Goal: Transaction & Acquisition: Purchase product/service

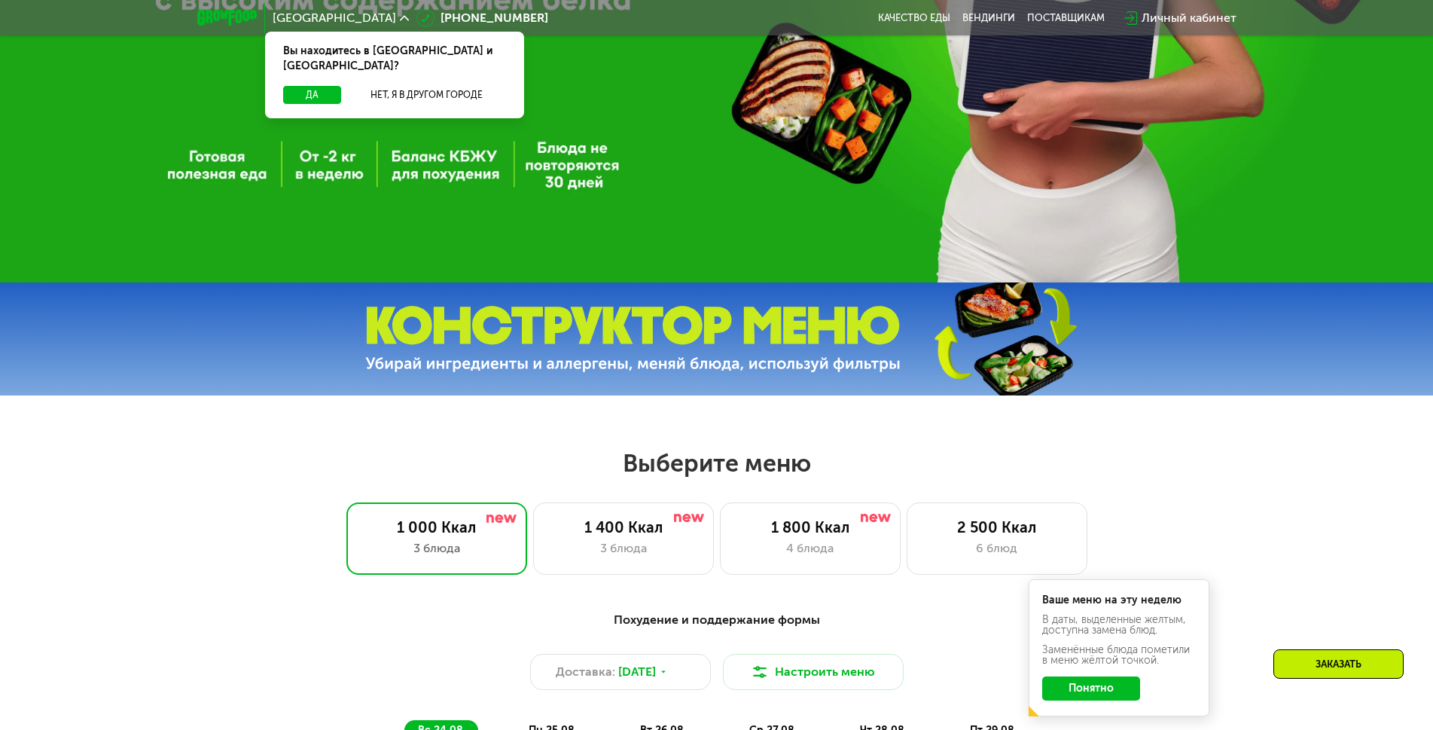
scroll to position [527, 0]
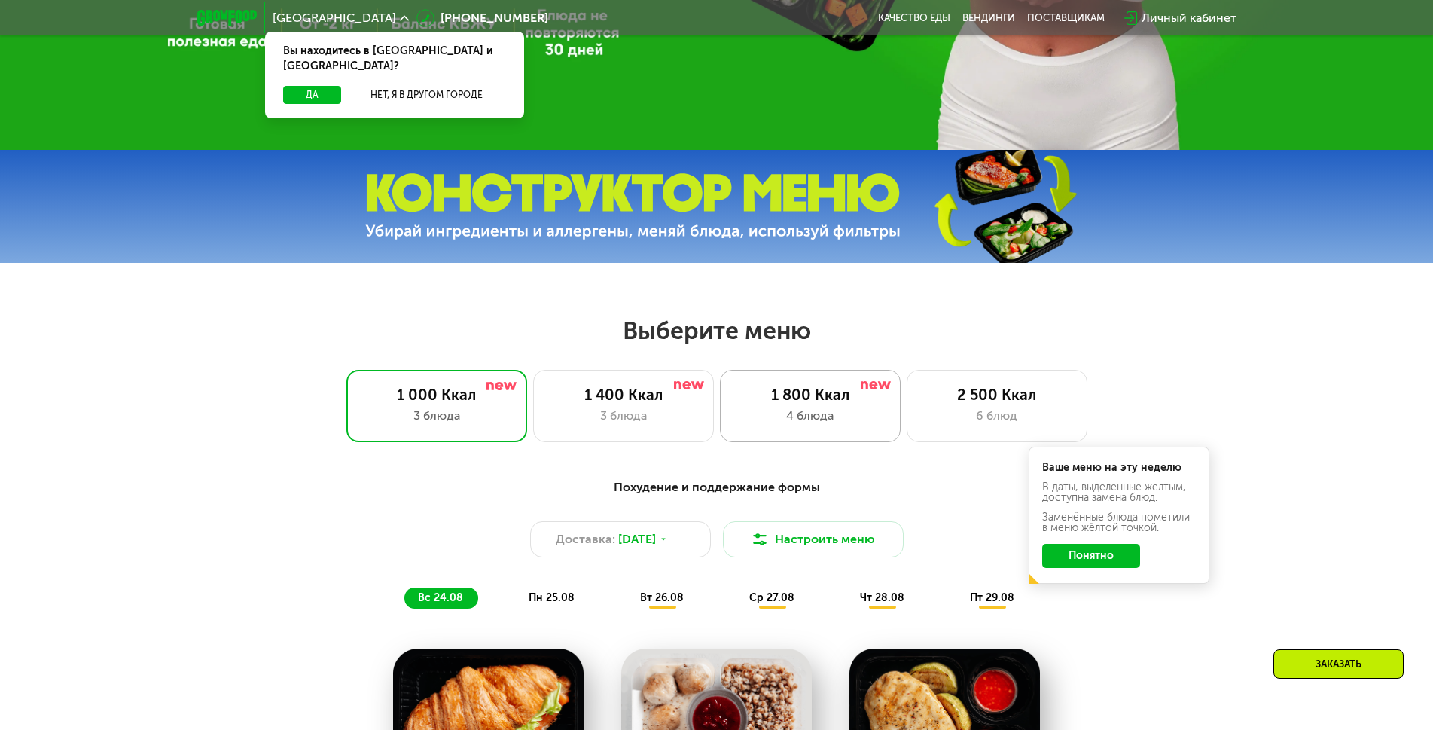
click at [769, 392] on div "1 800 Ккал" at bounding box center [810, 395] width 149 height 18
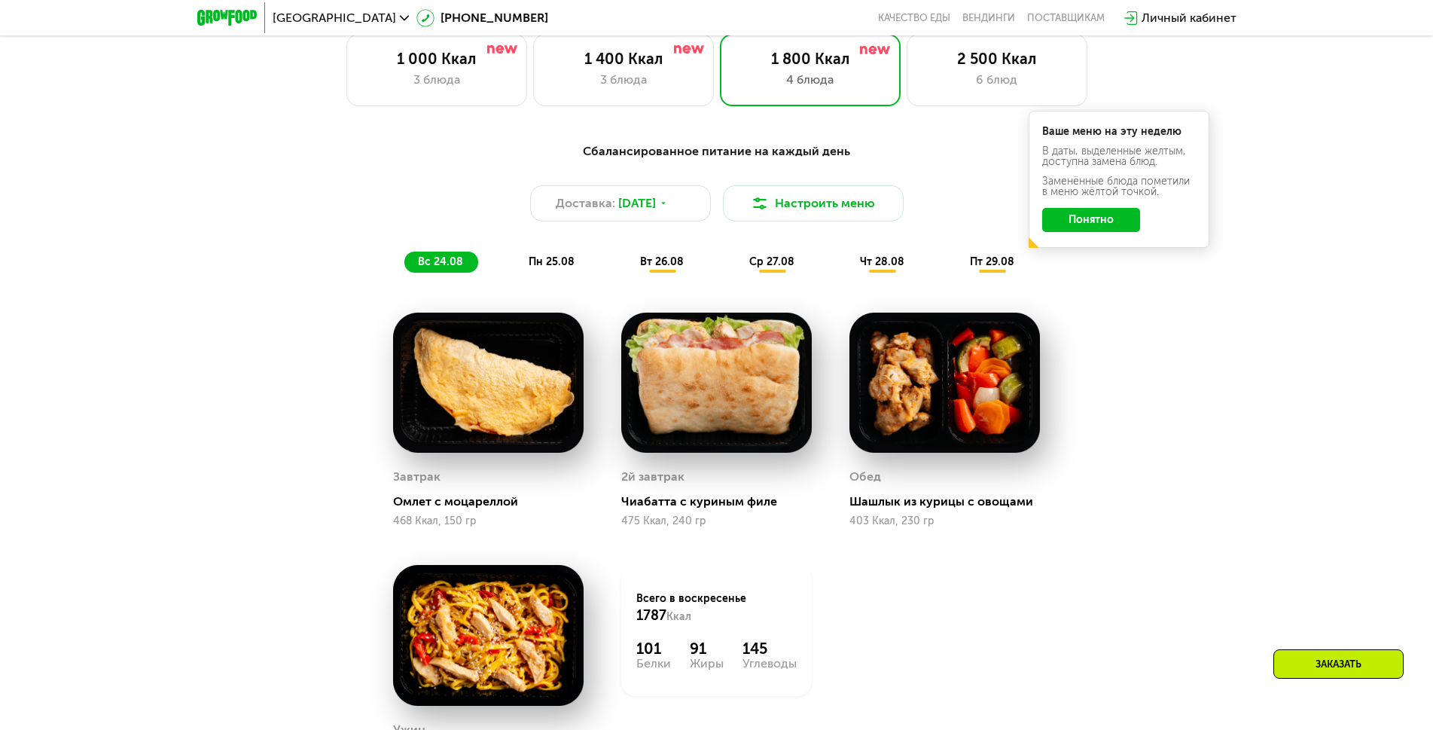
scroll to position [829, 0]
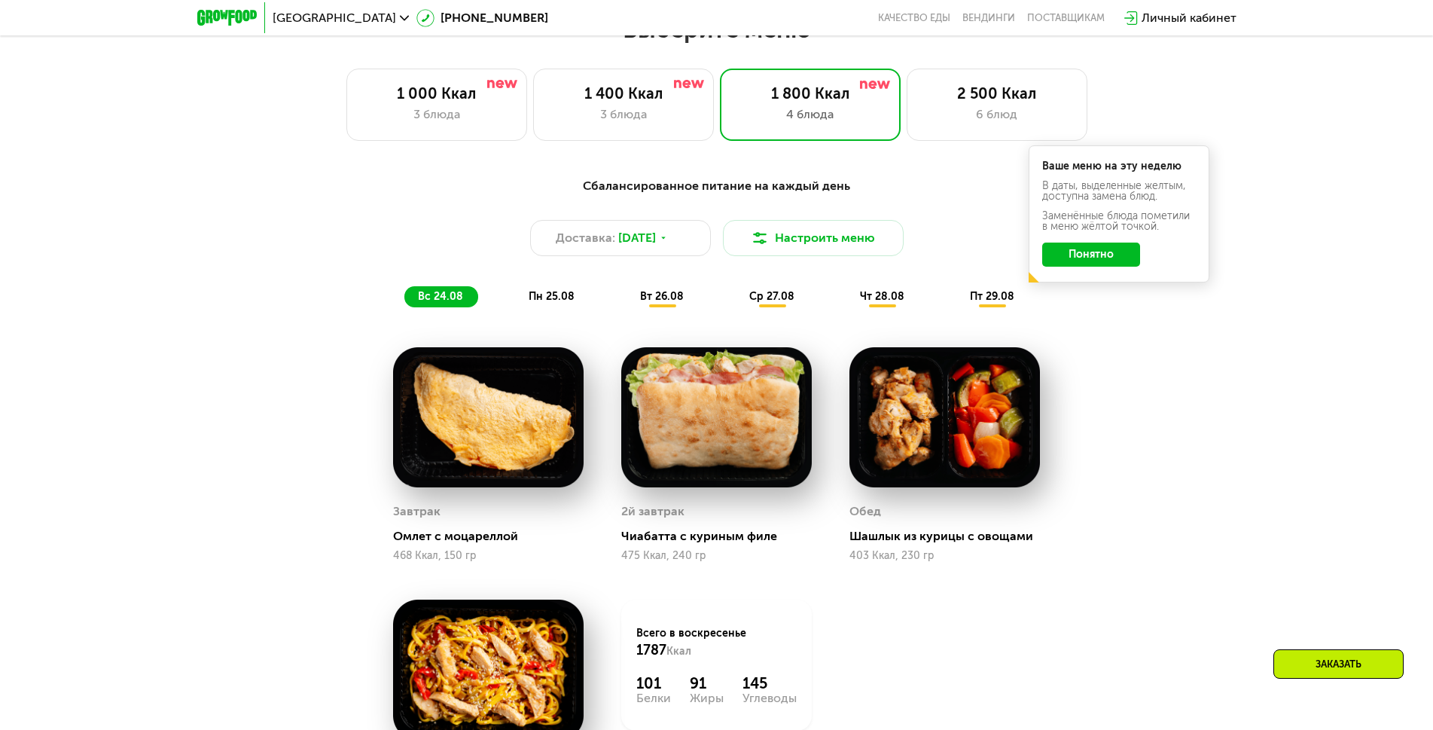
click at [544, 303] on span "пн 25.08" at bounding box center [552, 296] width 46 height 13
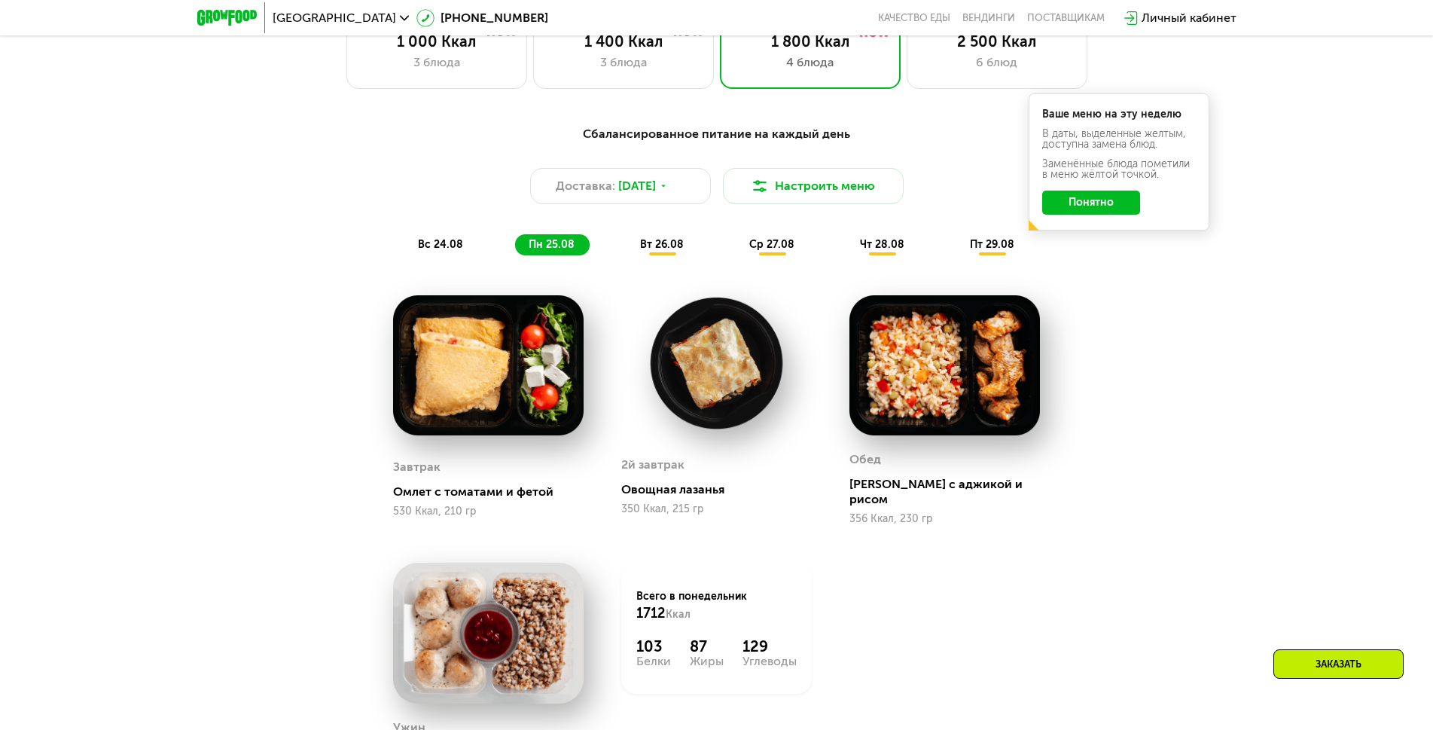
scroll to position [904, 0]
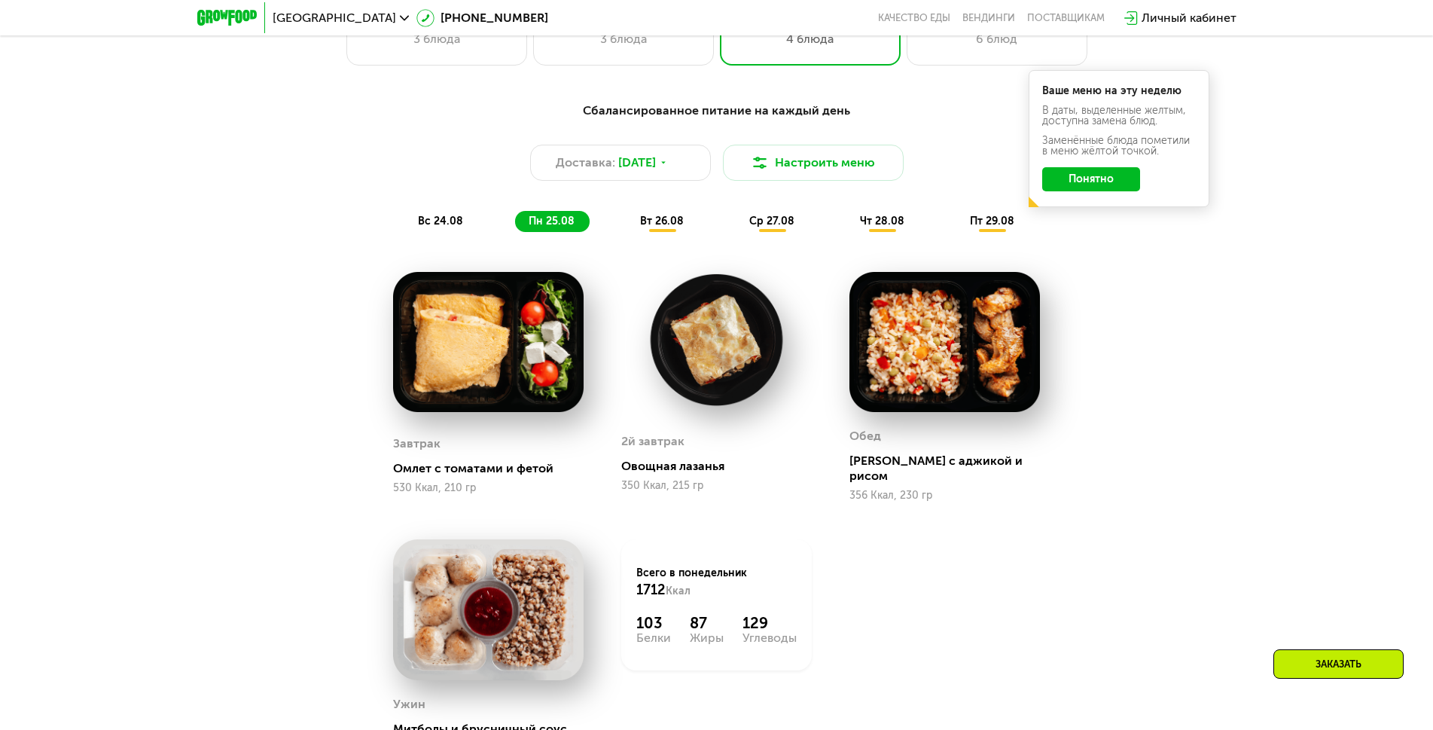
click at [1101, 190] on button "Понятно" at bounding box center [1092, 179] width 98 height 24
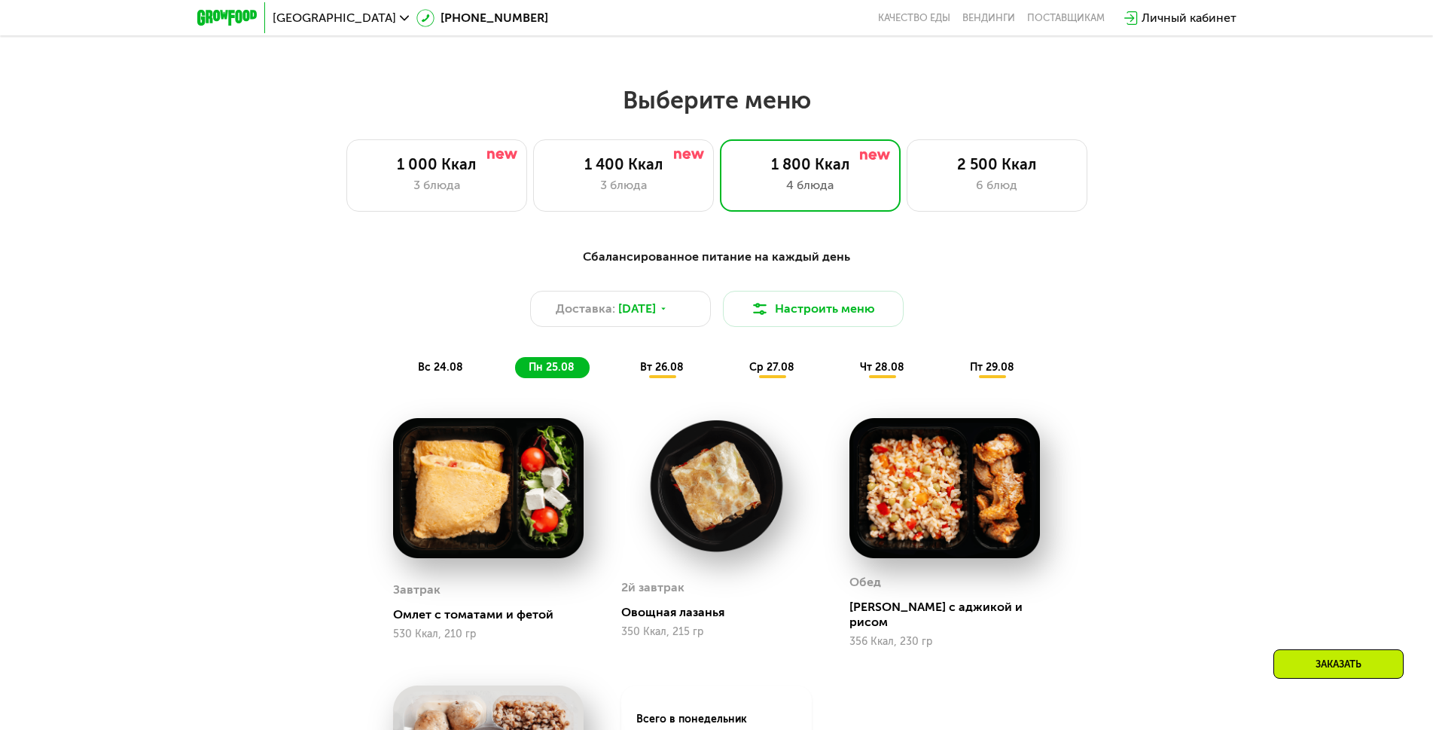
scroll to position [753, 0]
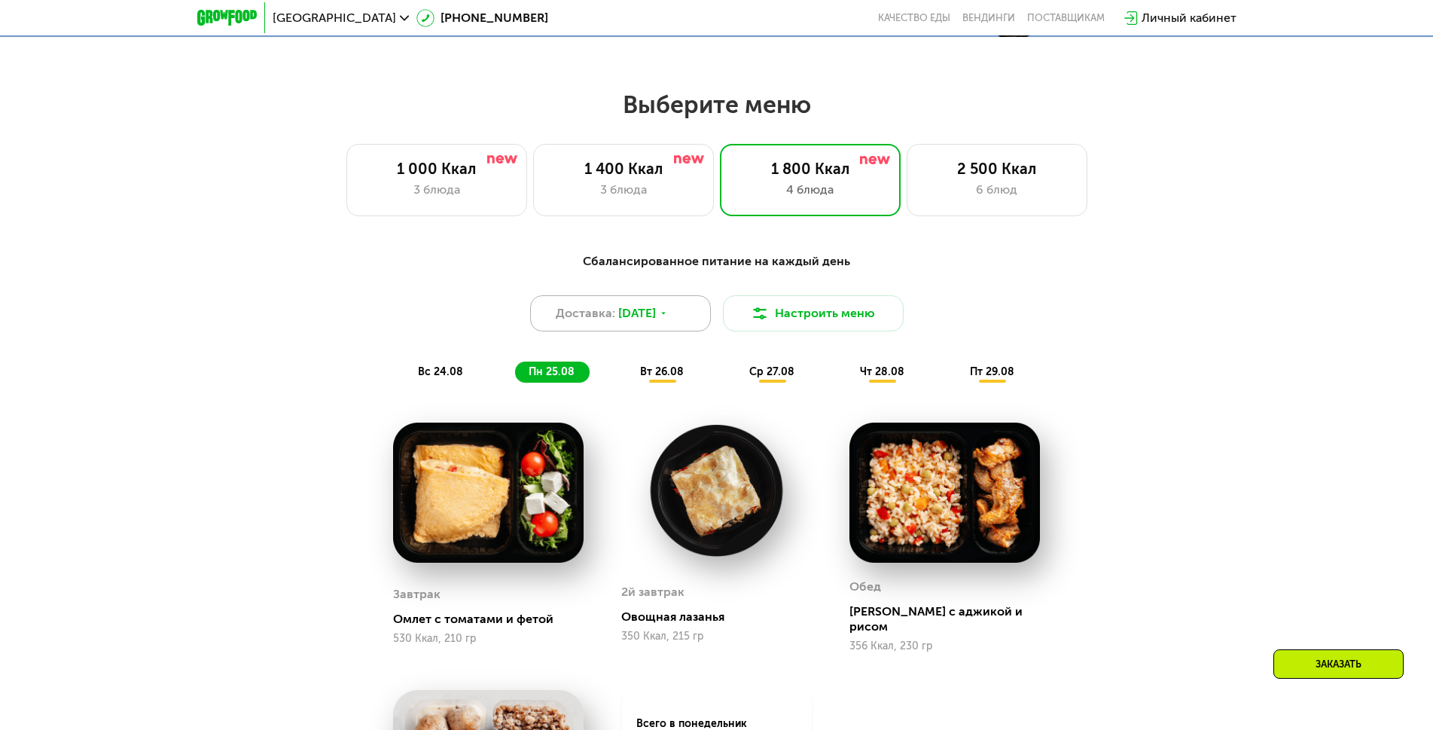
click at [668, 318] on icon at bounding box center [663, 313] width 9 height 9
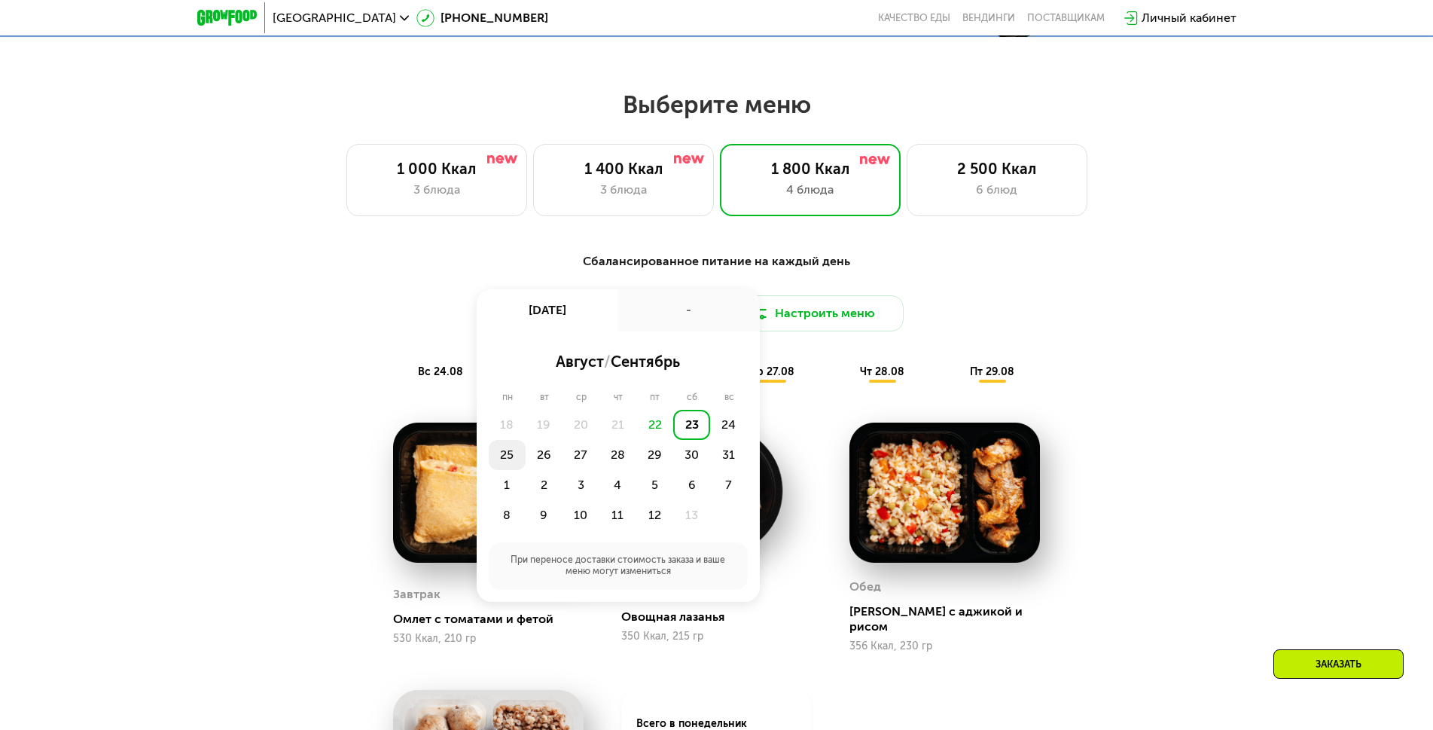
click at [526, 460] on div "25" at bounding box center [544, 455] width 37 height 30
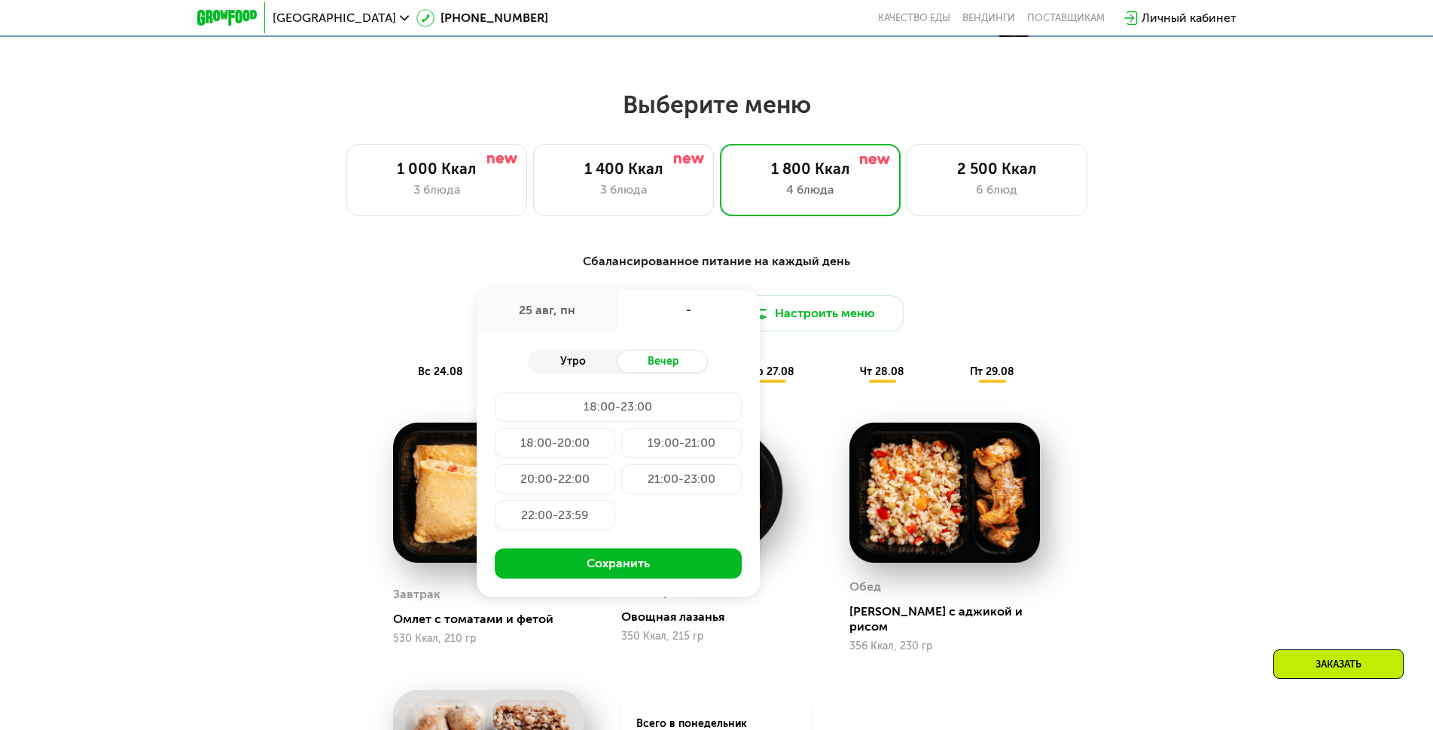
click at [586, 372] on div "Утро" at bounding box center [573, 361] width 90 height 21
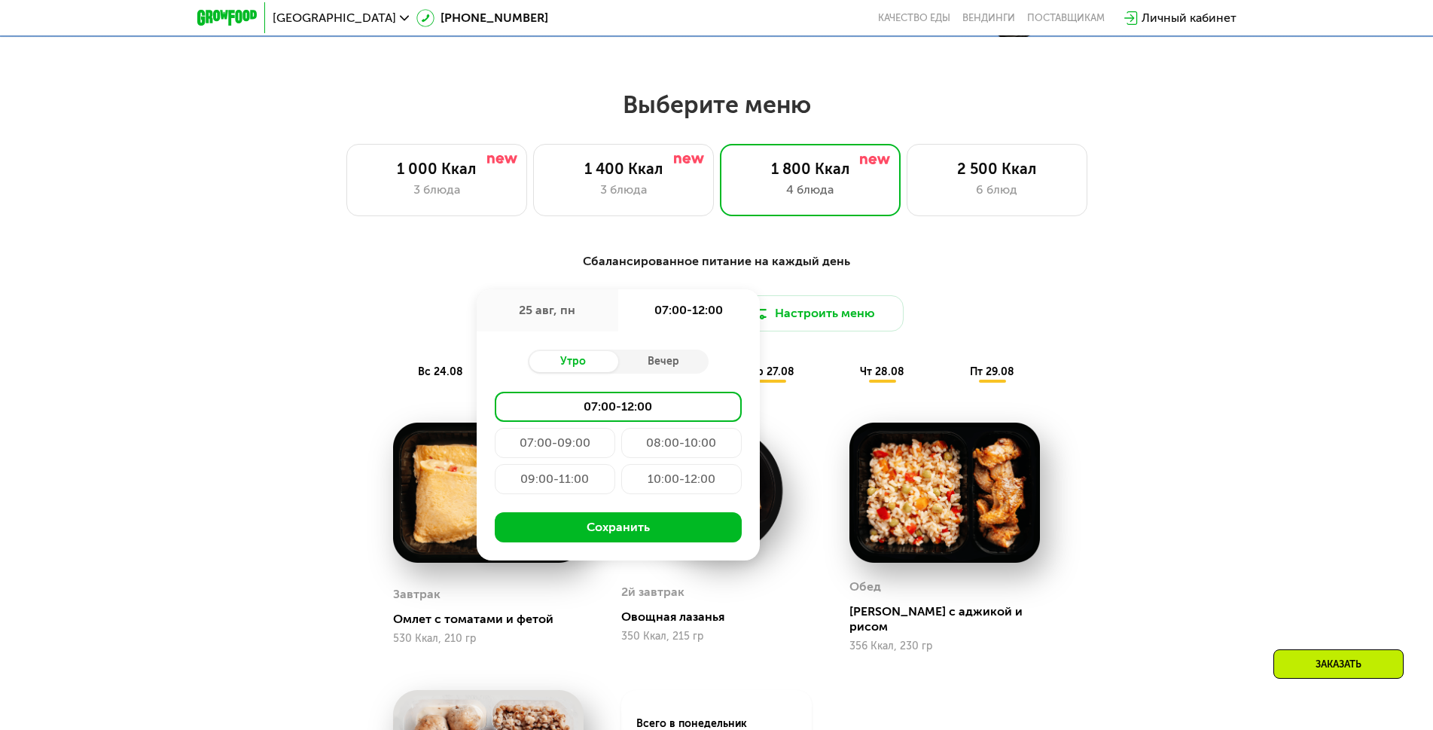
click at [706, 493] on div "10:00-12:00" at bounding box center [681, 479] width 121 height 30
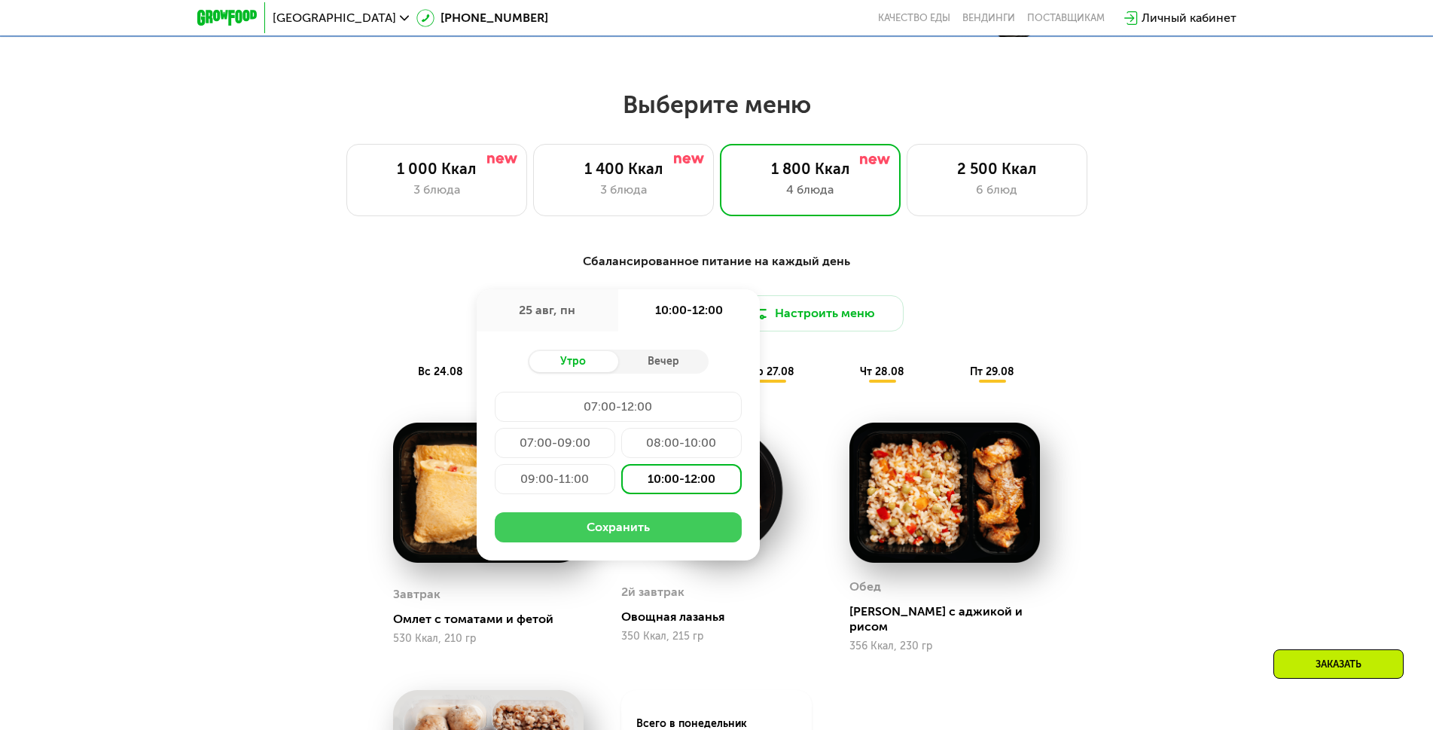
click at [672, 531] on button "Сохранить" at bounding box center [618, 527] width 247 height 30
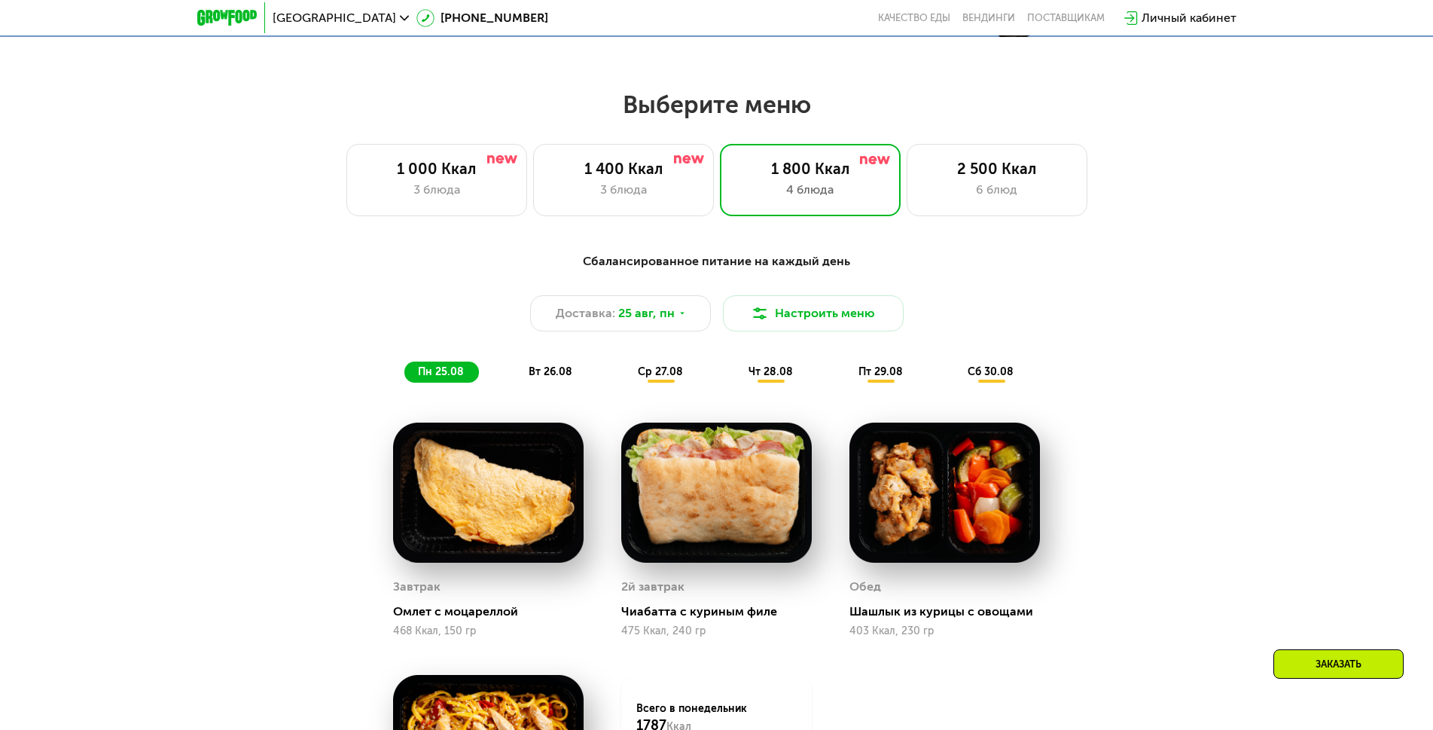
click at [1244, 278] on div "Сбалансированное питание на каждый день Доставка: [DATE] Настроить меню пн 25.0…" at bounding box center [716, 610] width 1433 height 759
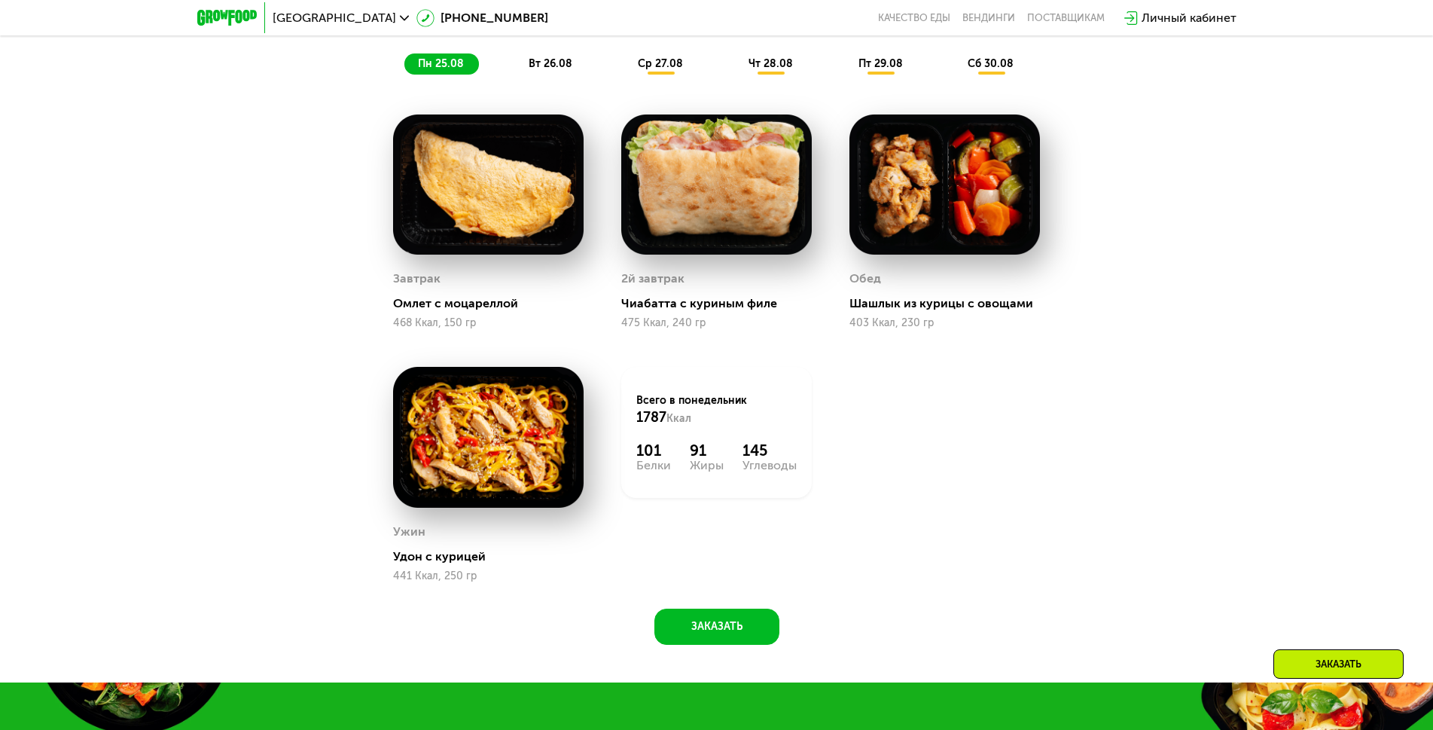
scroll to position [1130, 0]
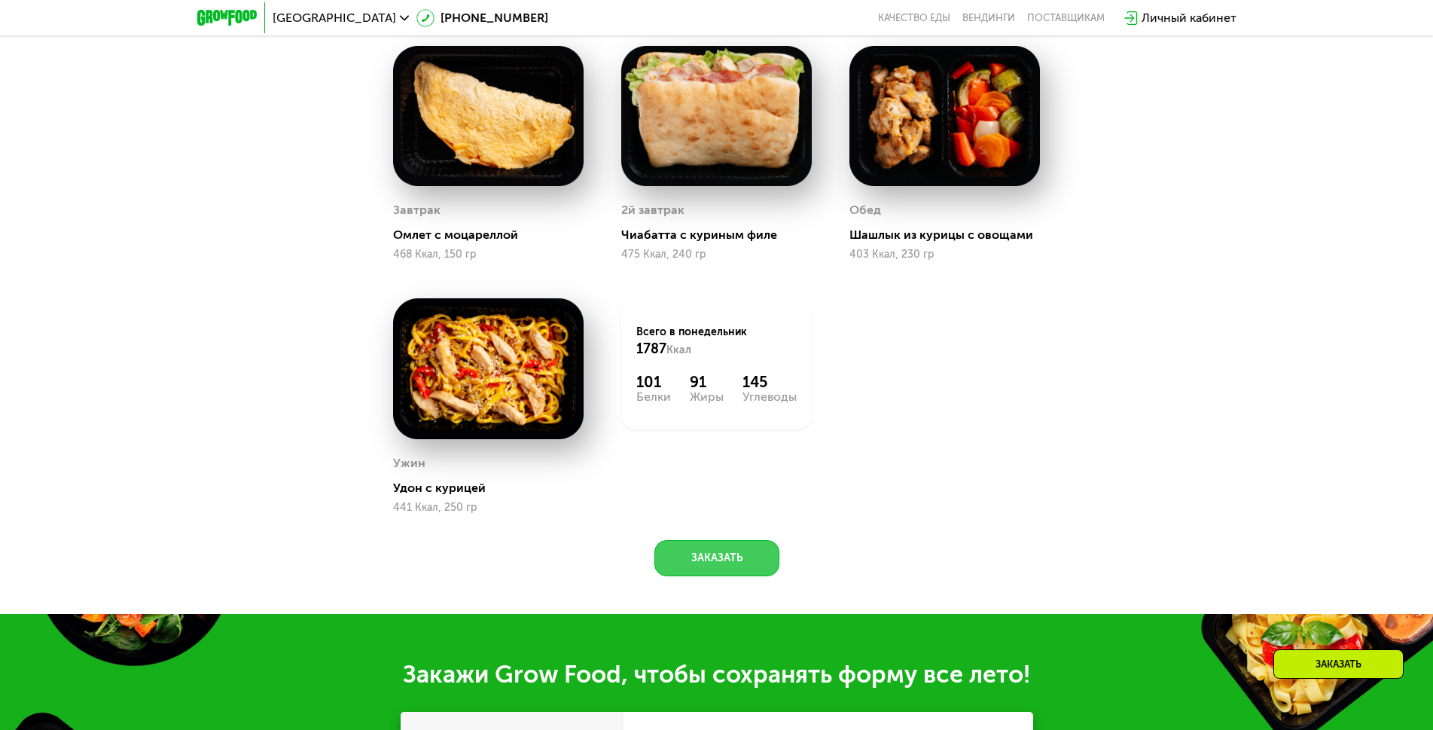
click at [719, 574] on button "Заказать" at bounding box center [717, 558] width 125 height 36
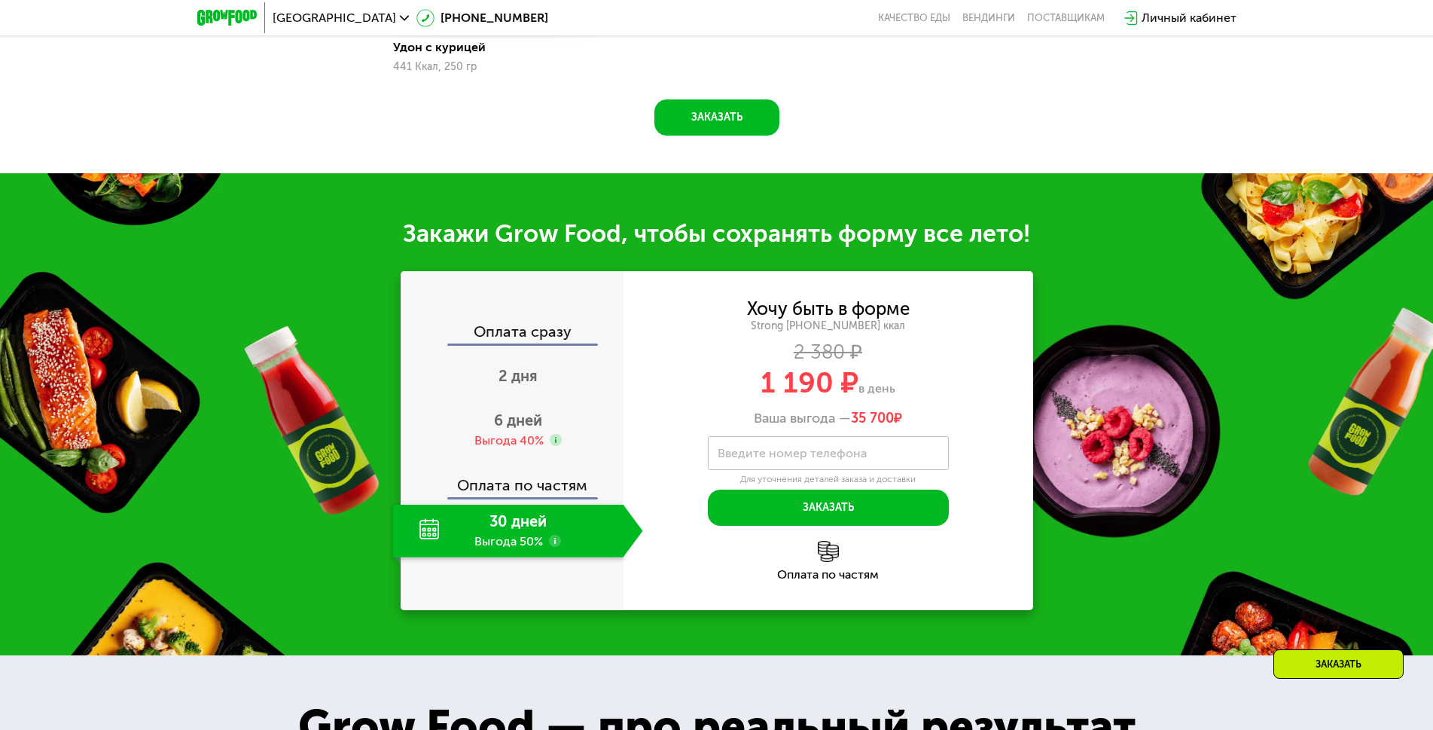
scroll to position [1750, 0]
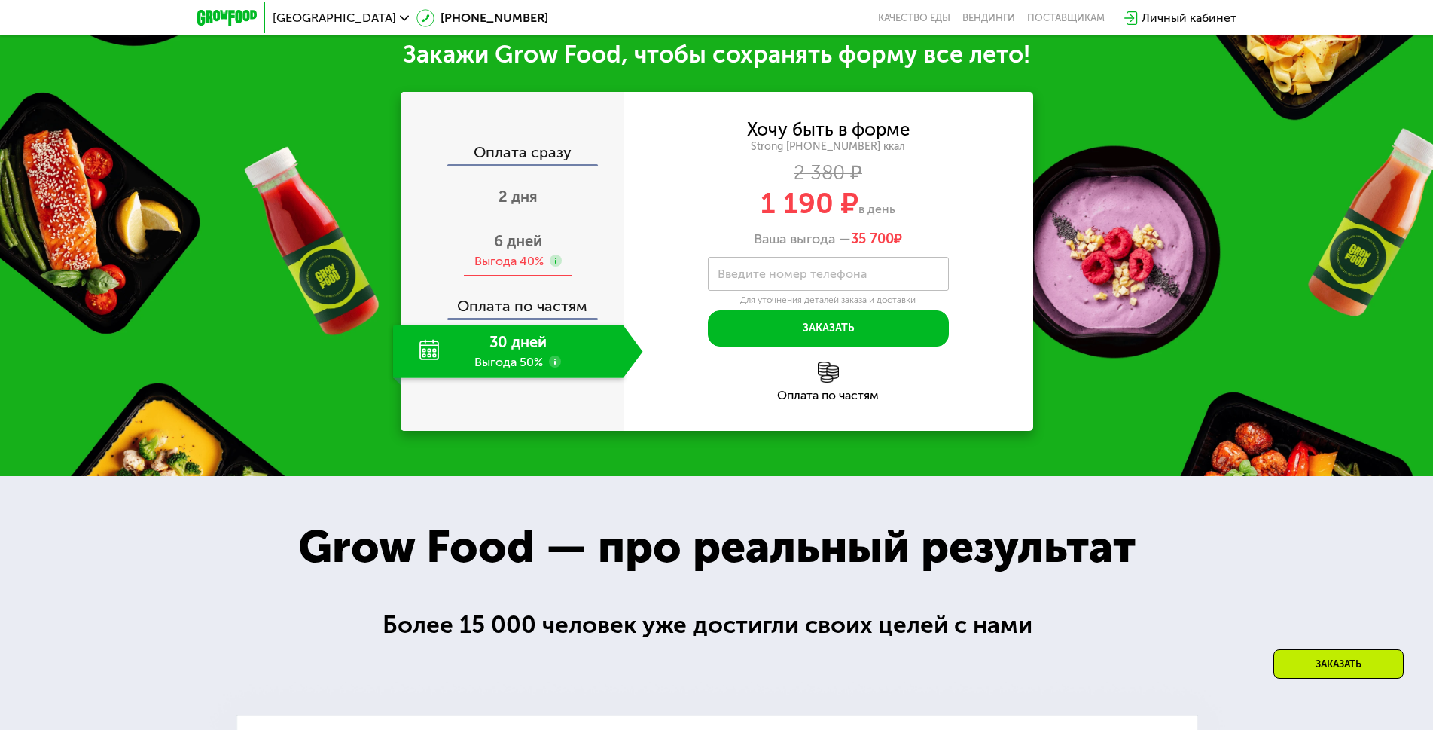
click at [503, 250] on span "6 дней" at bounding box center [518, 241] width 48 height 18
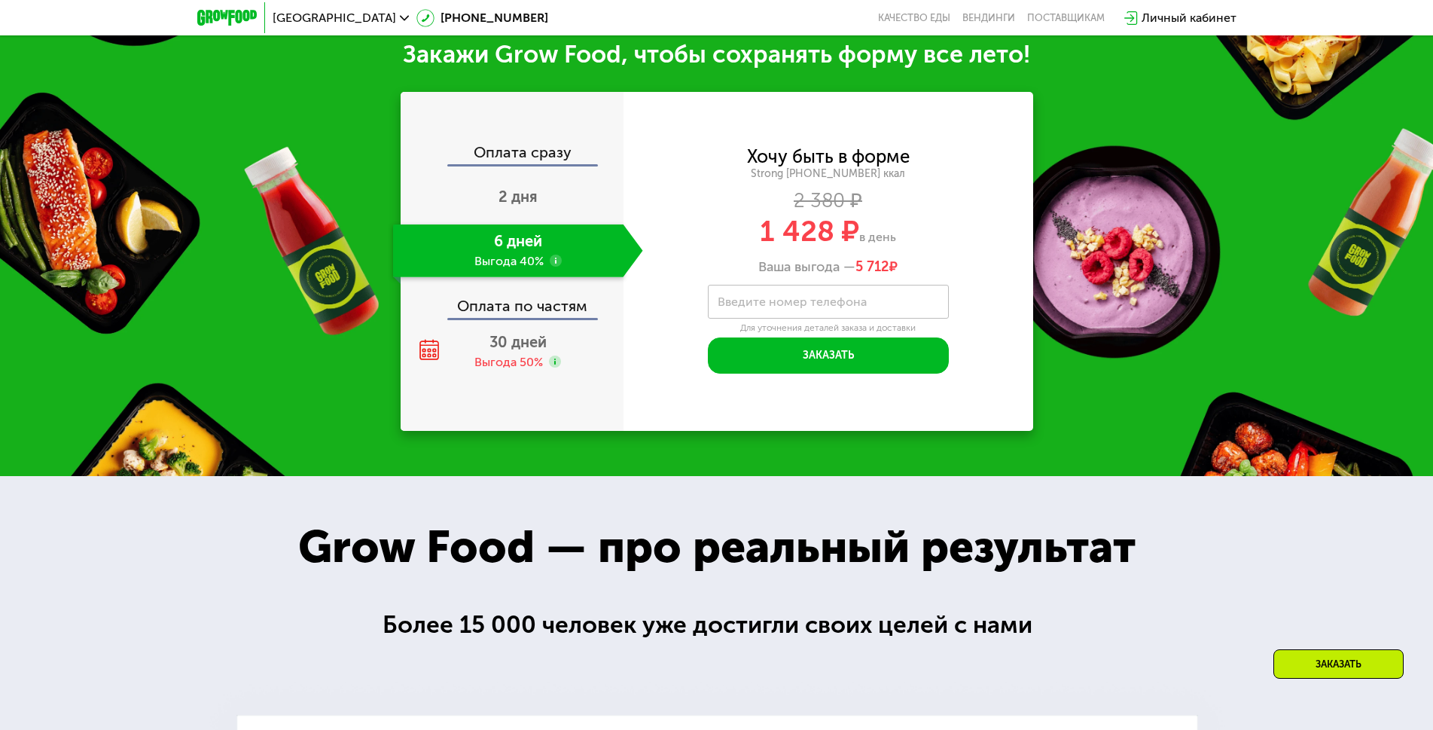
click at [757, 306] on label "Введите номер телефона" at bounding box center [792, 302] width 149 height 8
click at [757, 306] on input "Введите номер телефона" at bounding box center [828, 302] width 241 height 34
drag, startPoint x: 827, startPoint y: 316, endPoint x: 738, endPoint y: 319, distance: 88.9
click at [738, 319] on input "**********" at bounding box center [828, 302] width 241 height 34
type input "**********"
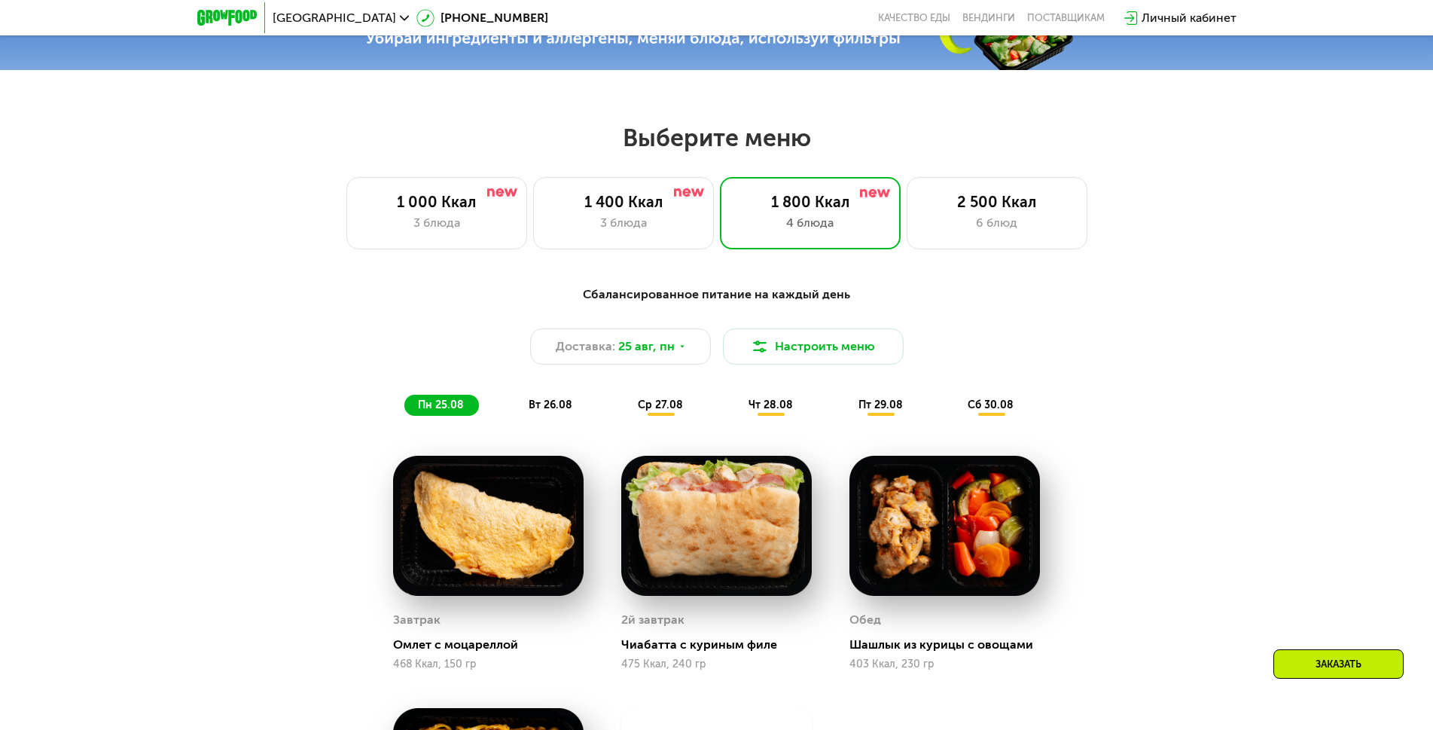
scroll to position [695, 0]
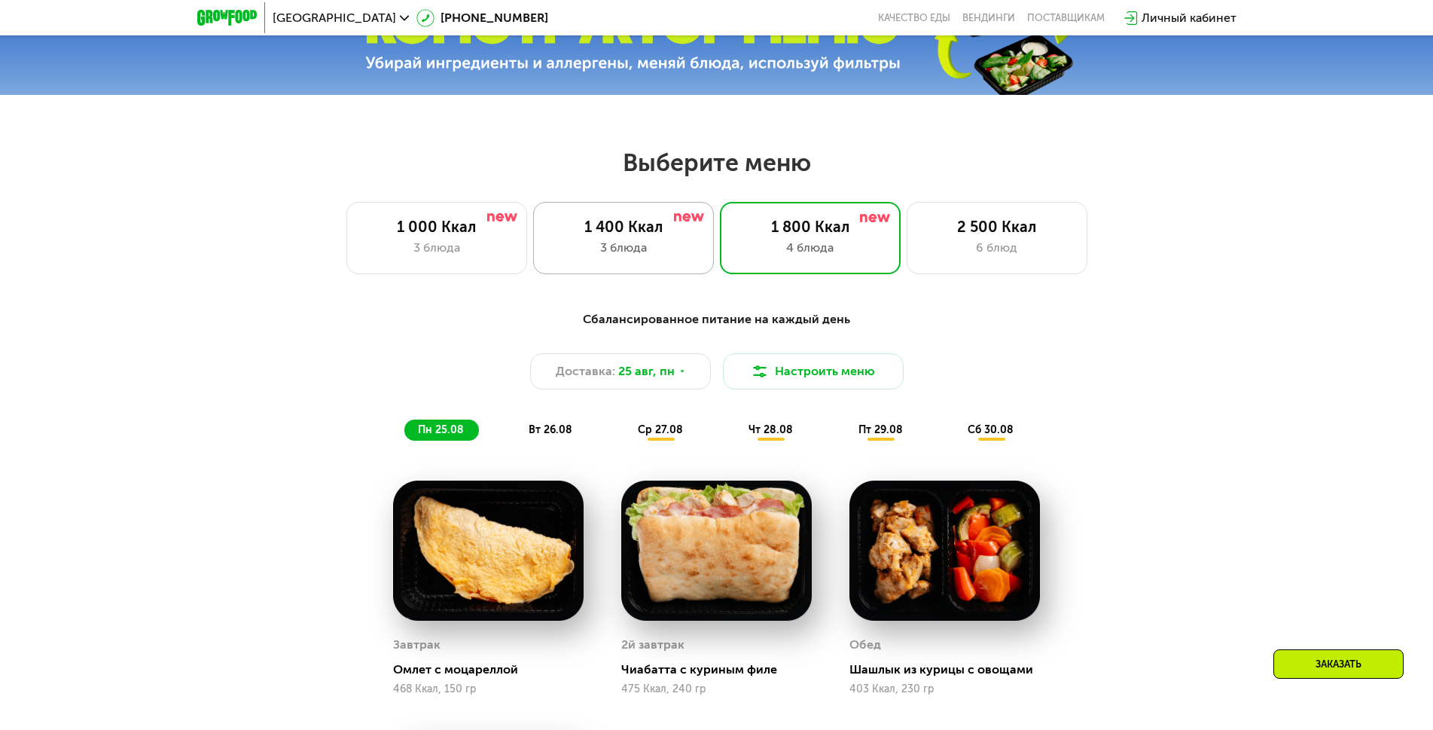
click at [615, 253] on div "3 блюда" at bounding box center [623, 248] width 149 height 18
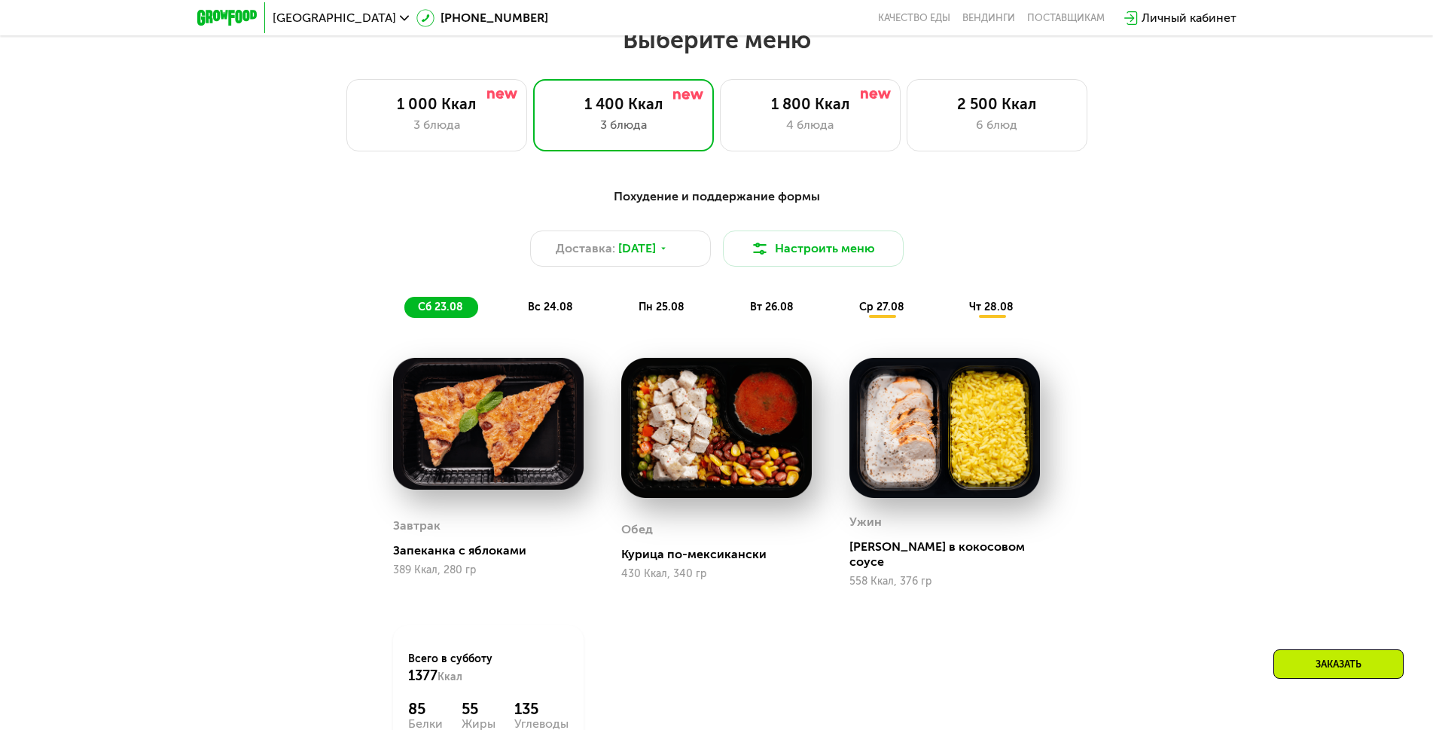
scroll to position [921, 0]
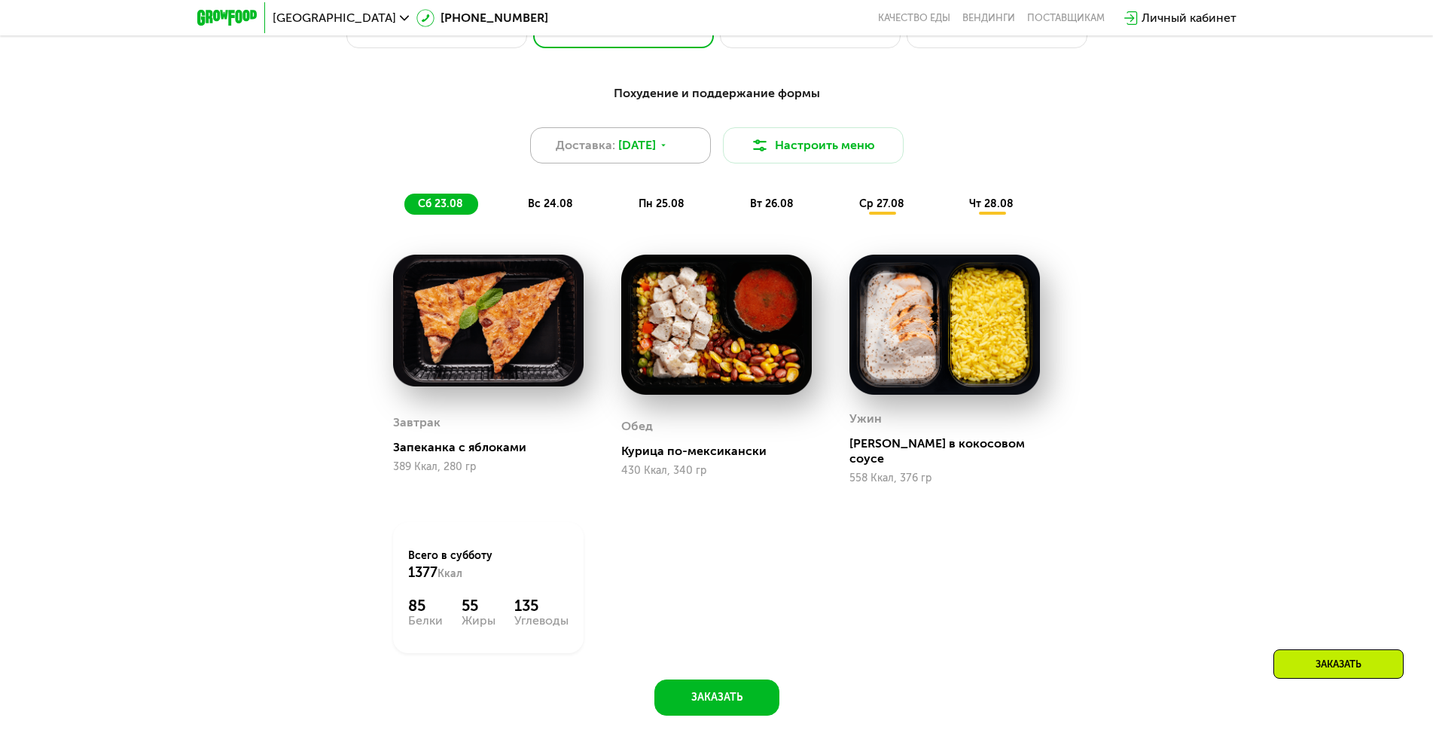
click at [668, 150] on icon at bounding box center [663, 145] width 9 height 9
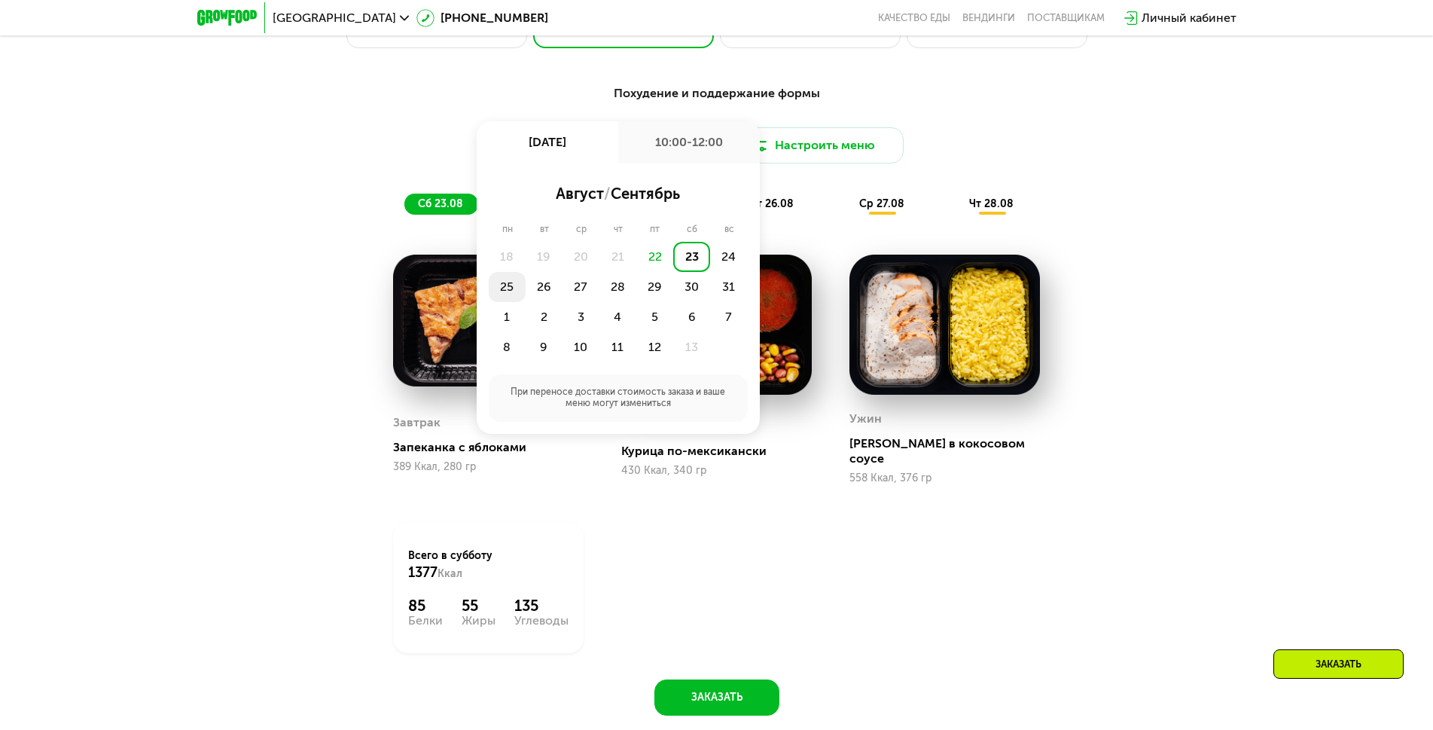
click at [526, 293] on div "25" at bounding box center [544, 287] width 37 height 30
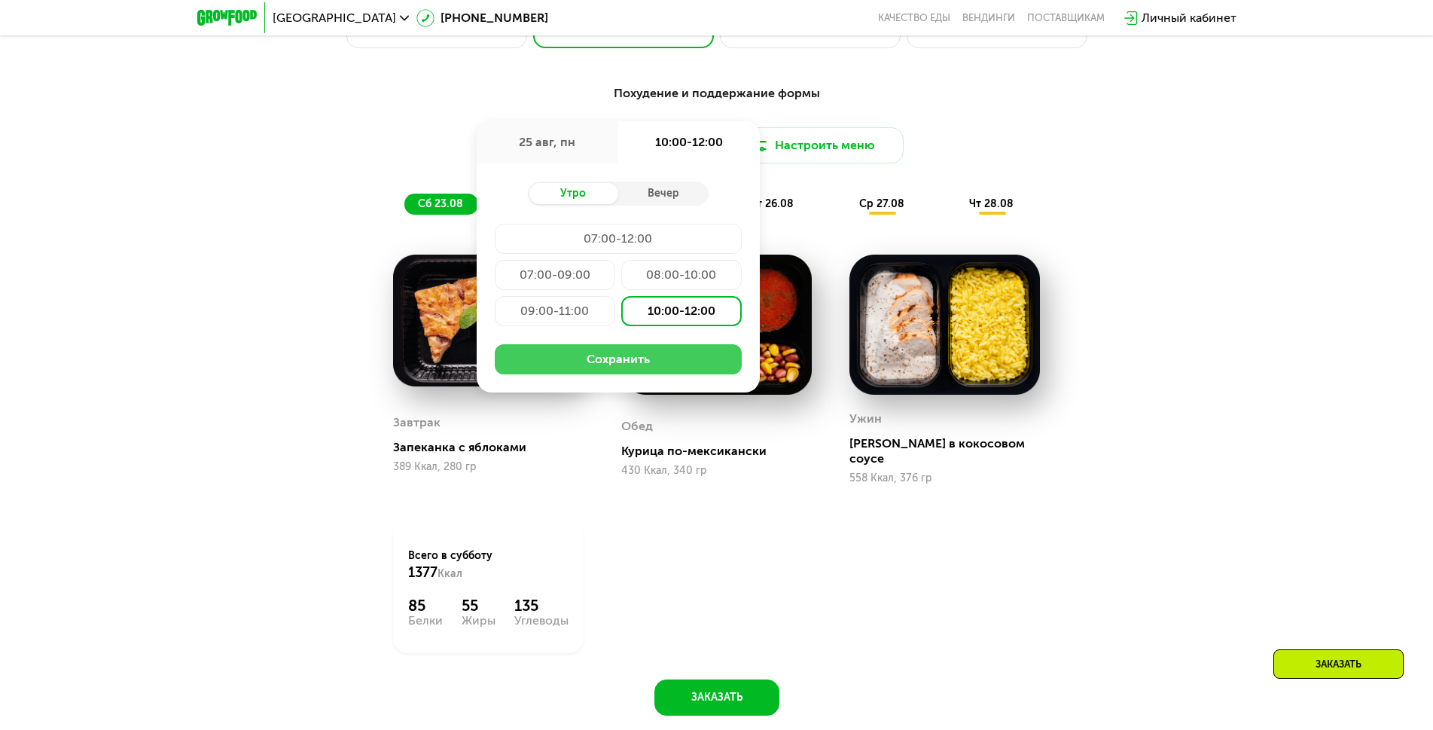
click at [637, 361] on button "Сохранить" at bounding box center [618, 359] width 247 height 30
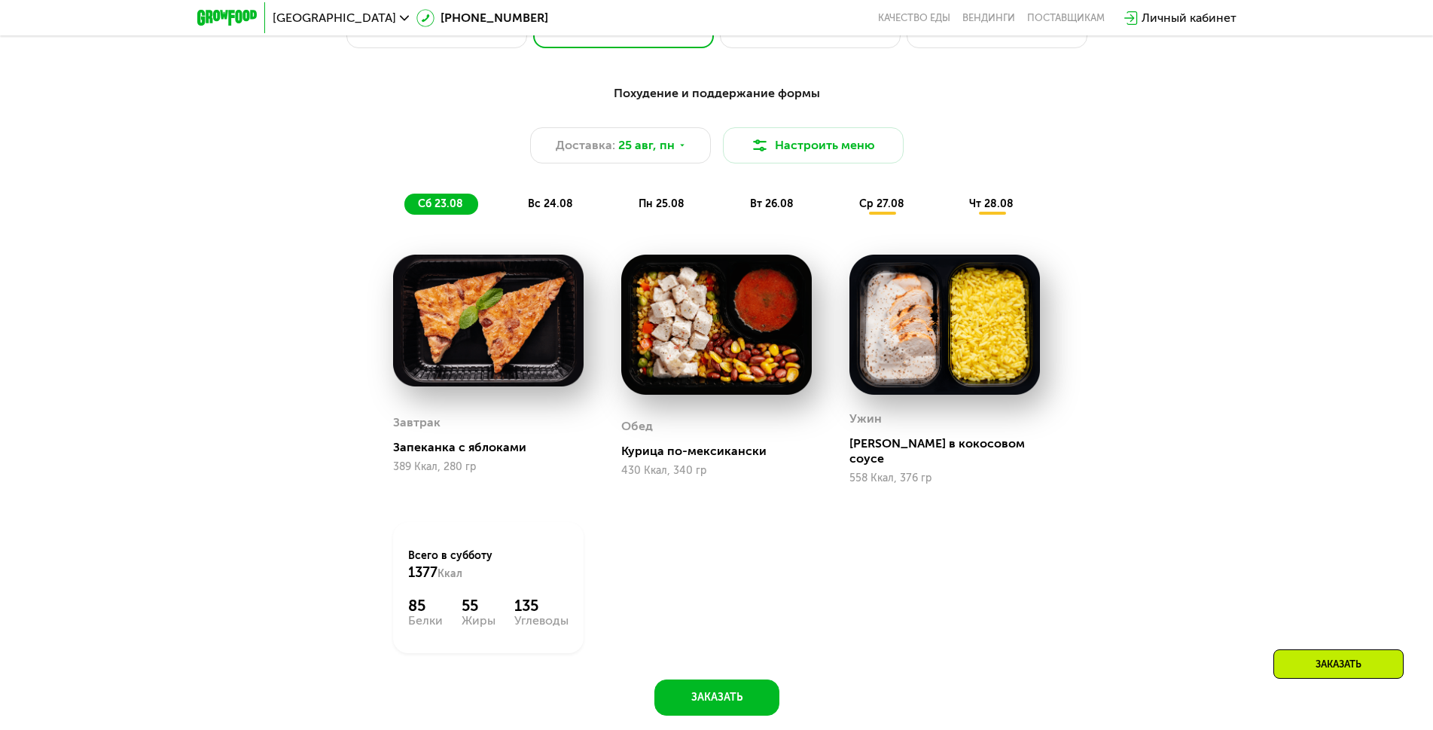
click at [661, 210] on span "пн 25.08" at bounding box center [662, 203] width 46 height 13
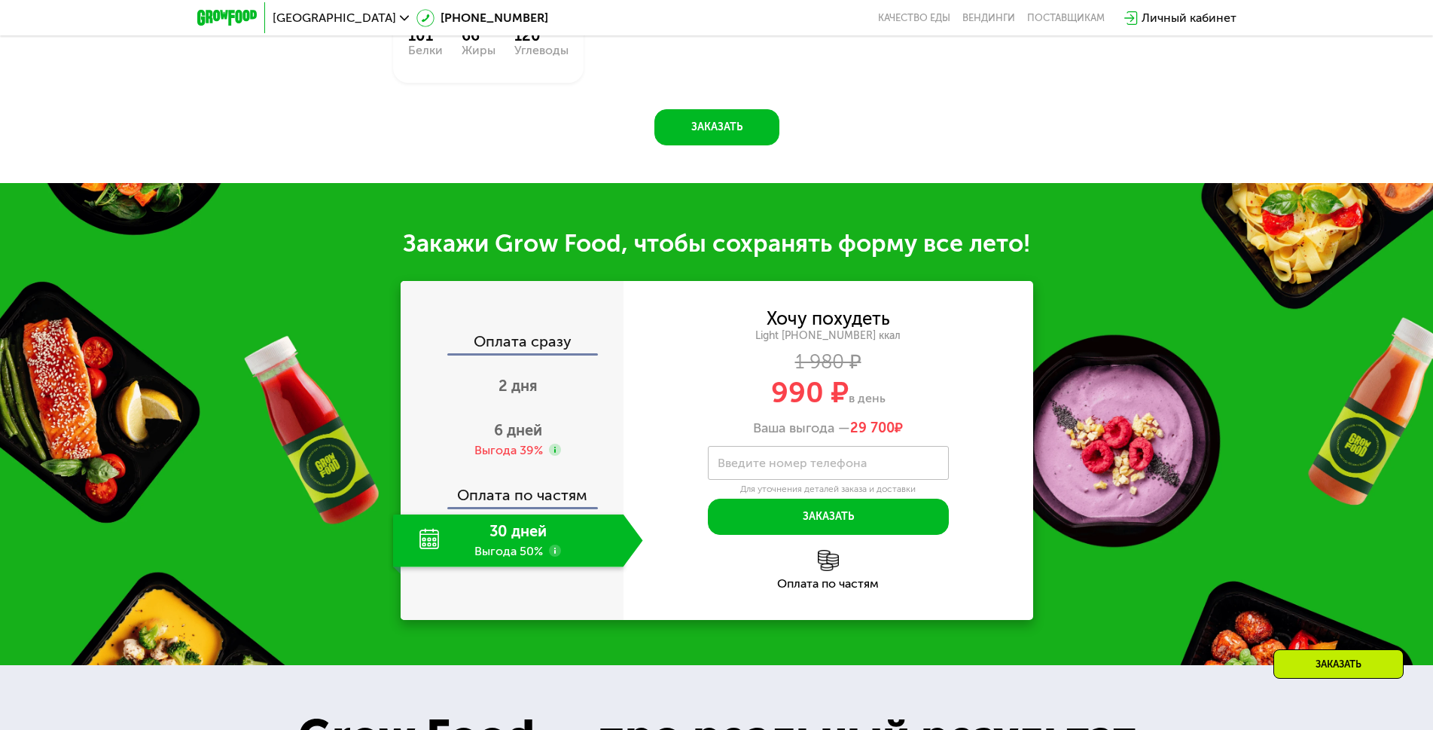
scroll to position [1449, 0]
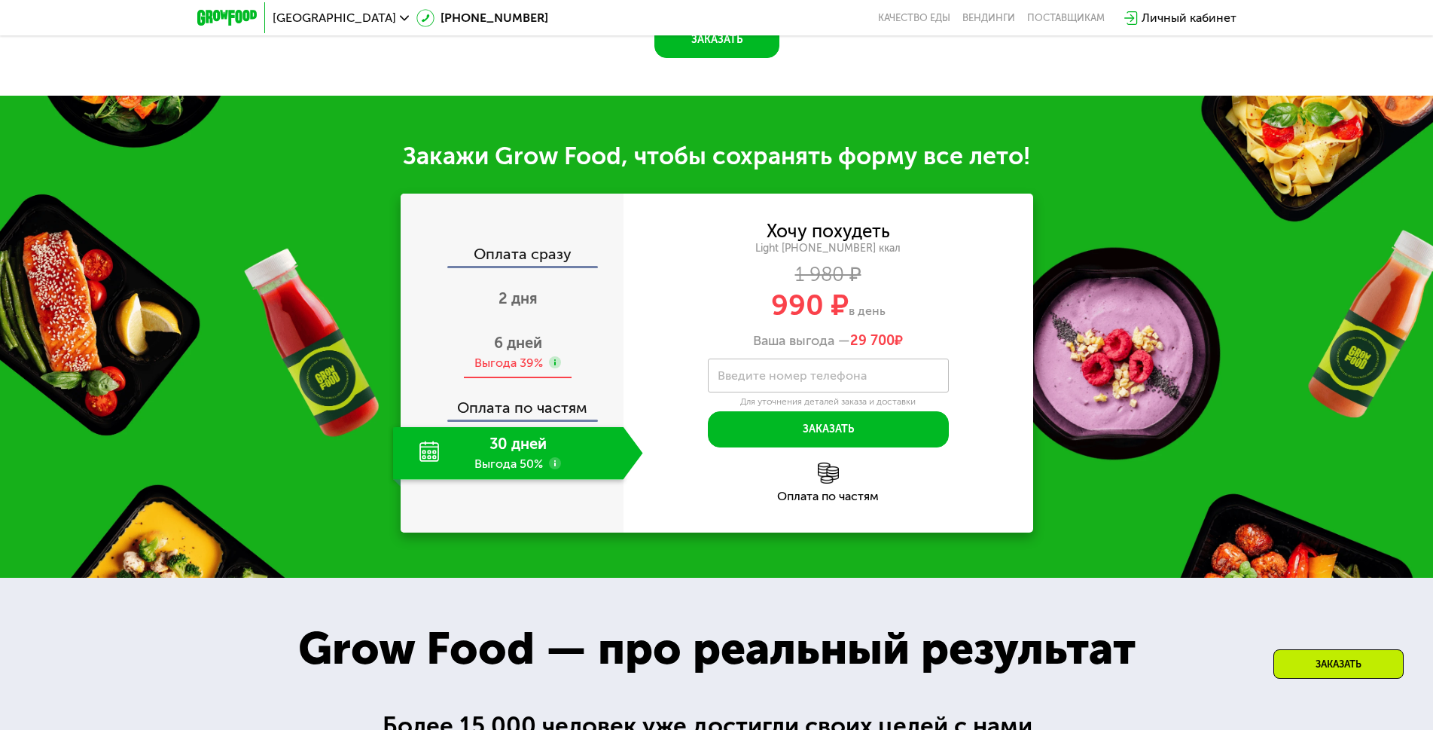
click at [468, 379] on div "6 дней Выгода 39%" at bounding box center [518, 352] width 250 height 53
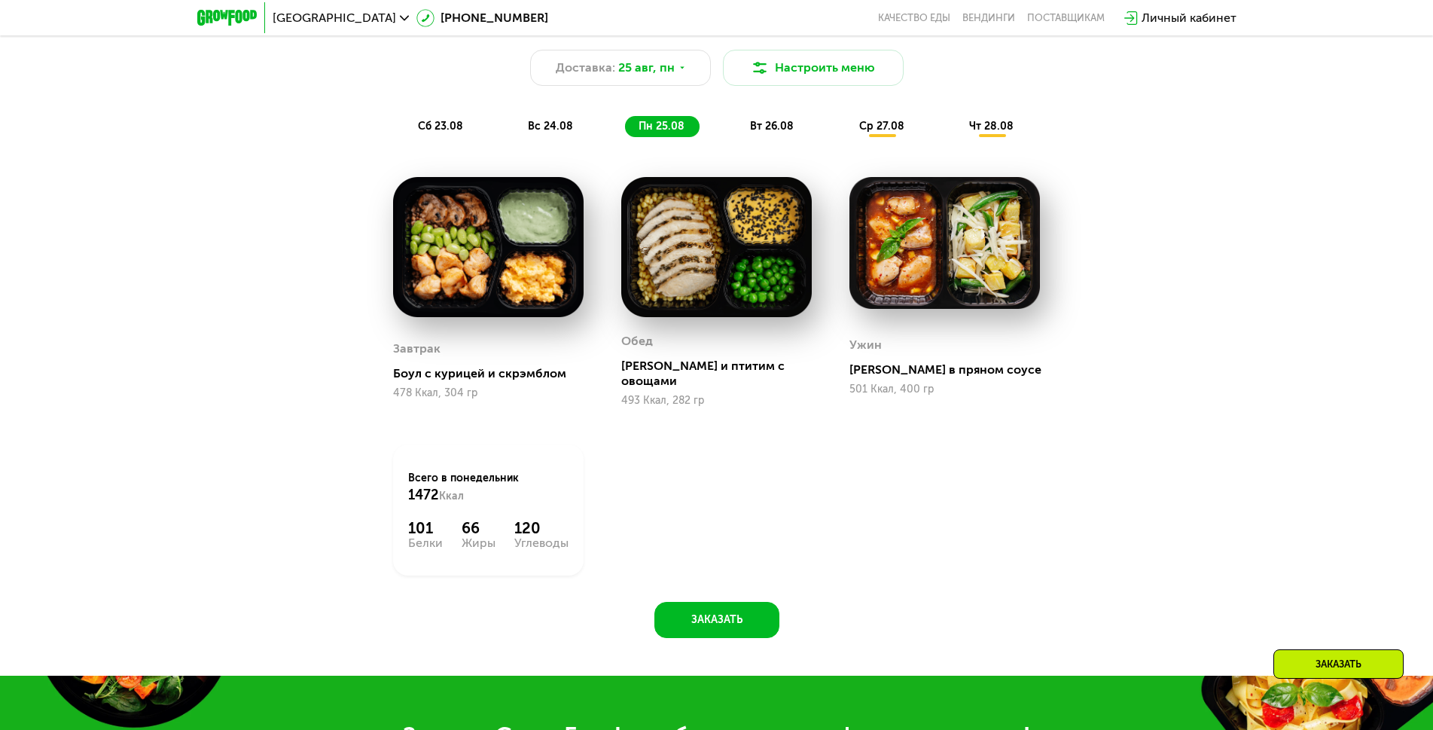
scroll to position [997, 0]
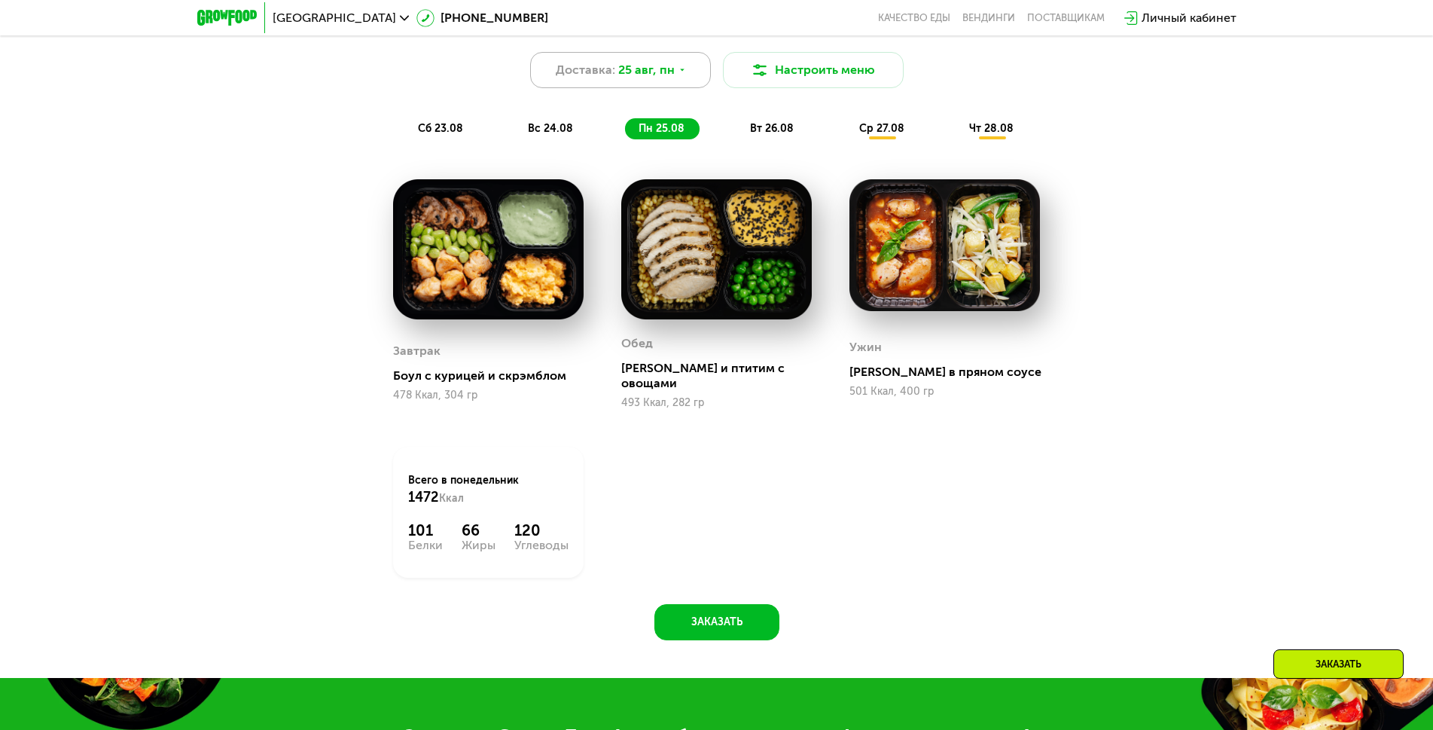
click at [652, 77] on span "25 авг, пн" at bounding box center [646, 70] width 56 height 18
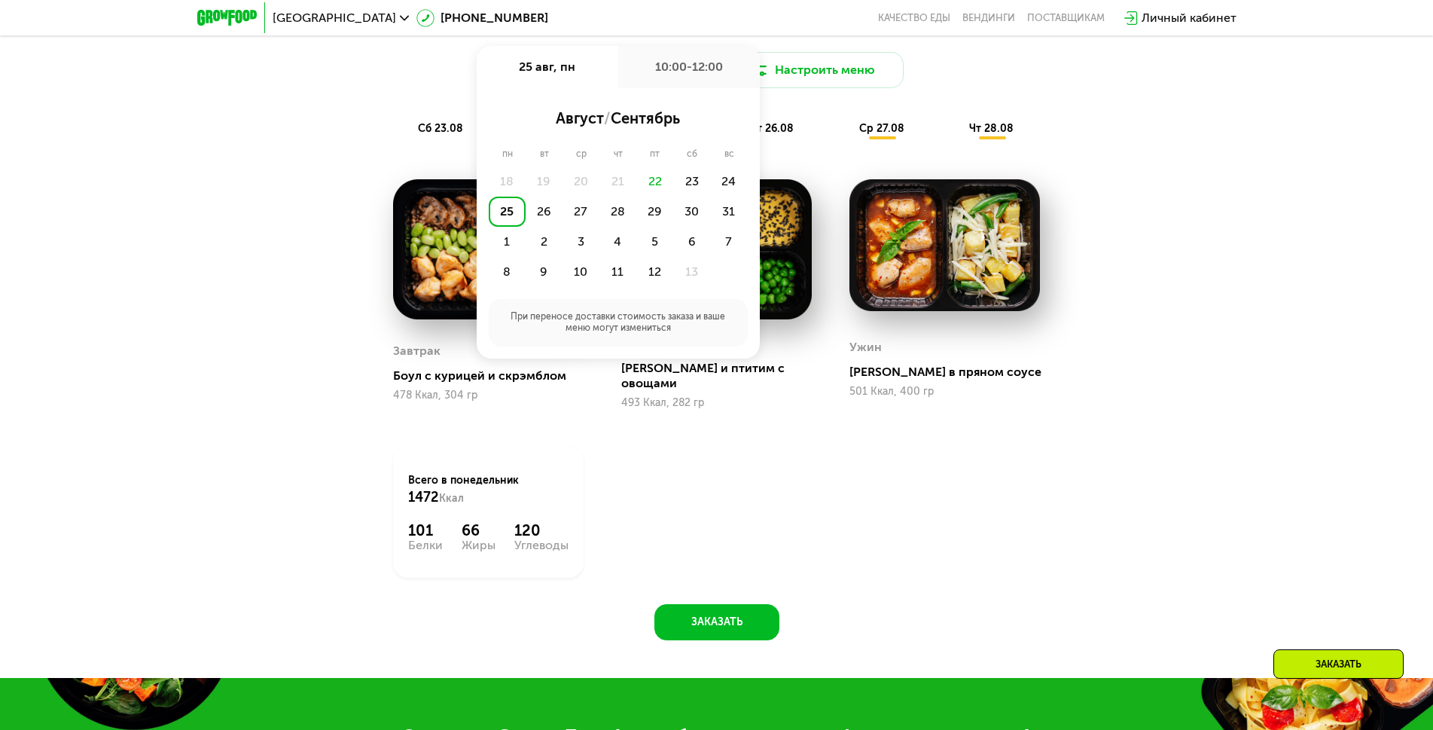
click at [245, 194] on div "Похудение и поддержание формы Доставка: [DATE] авг, пн 10:00-12:00 август / сен…" at bounding box center [716, 333] width 1433 height 691
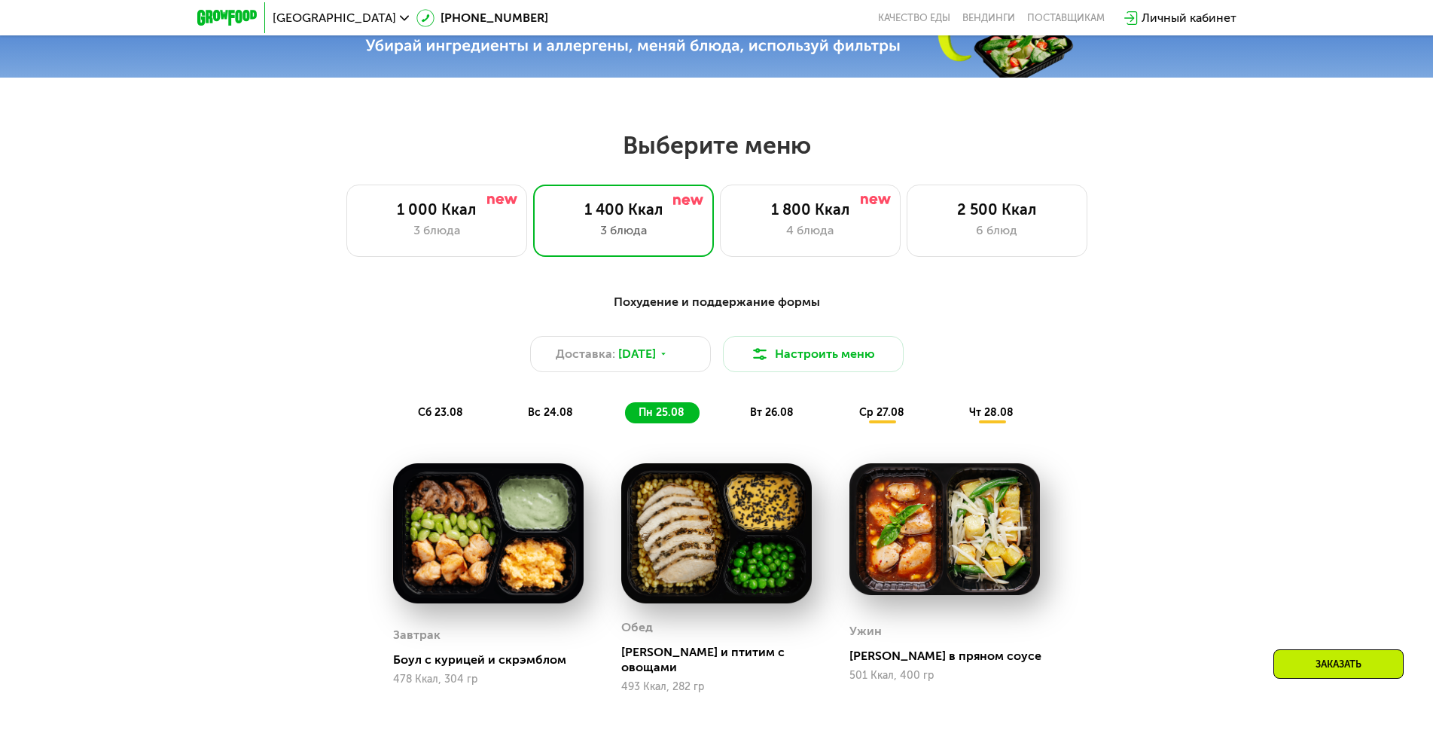
scroll to position [771, 0]
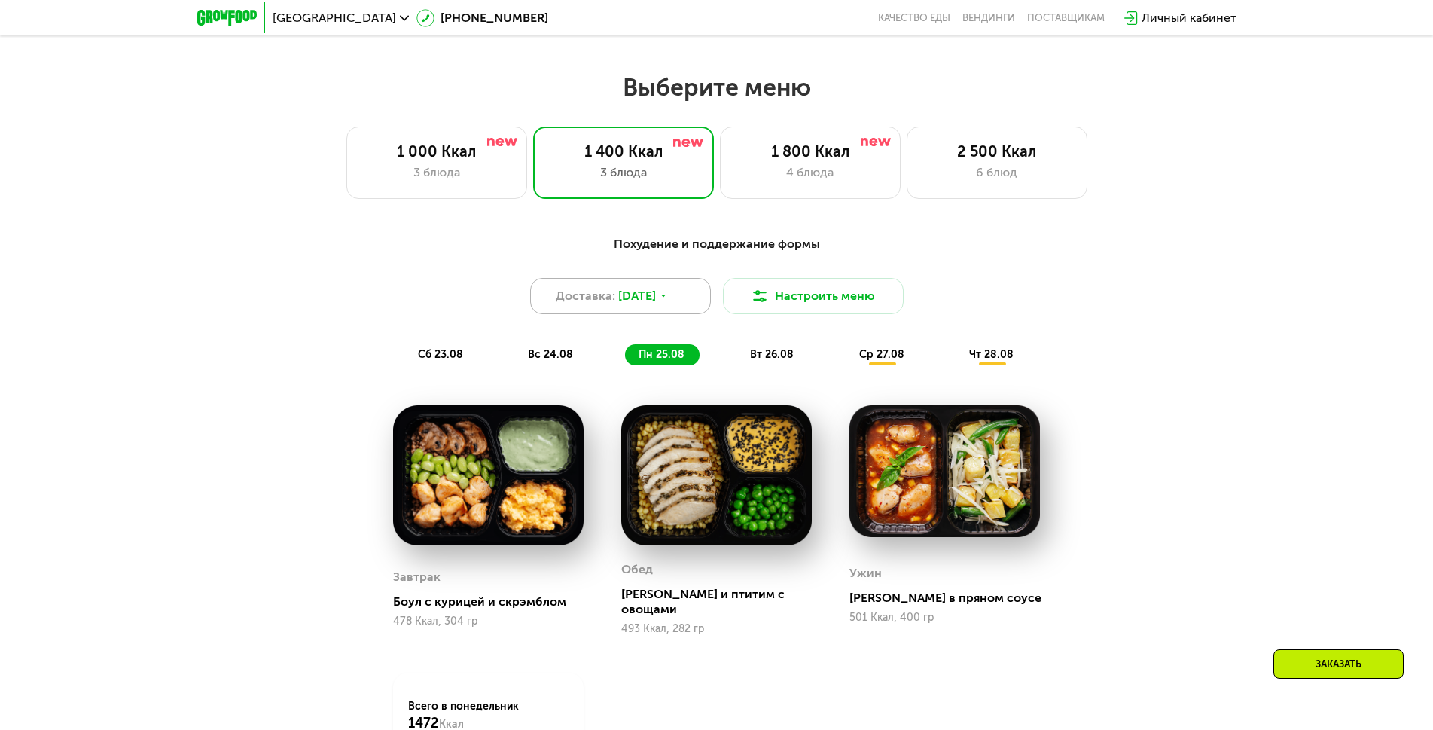
click at [604, 303] on span "Доставка:" at bounding box center [586, 296] width 60 height 18
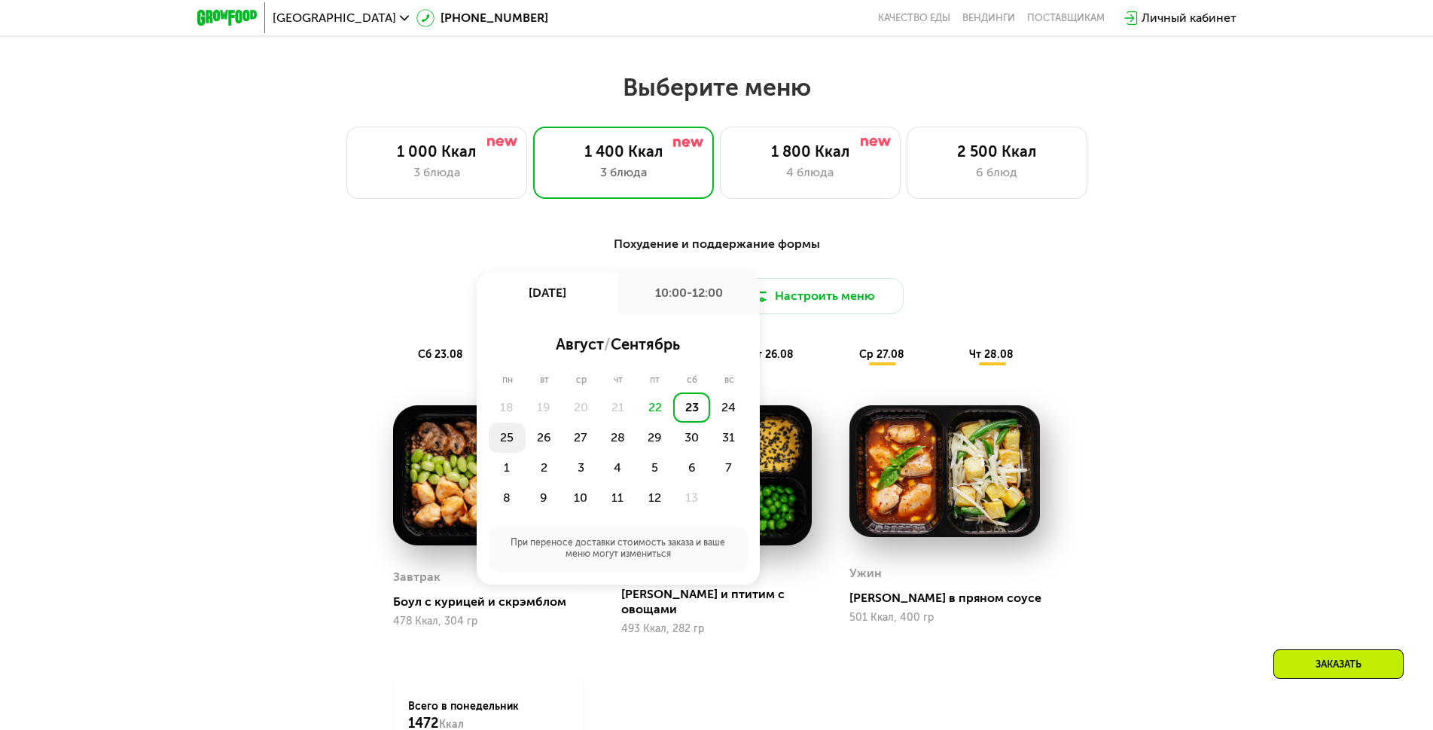
click at [526, 441] on div "25" at bounding box center [544, 438] width 37 height 30
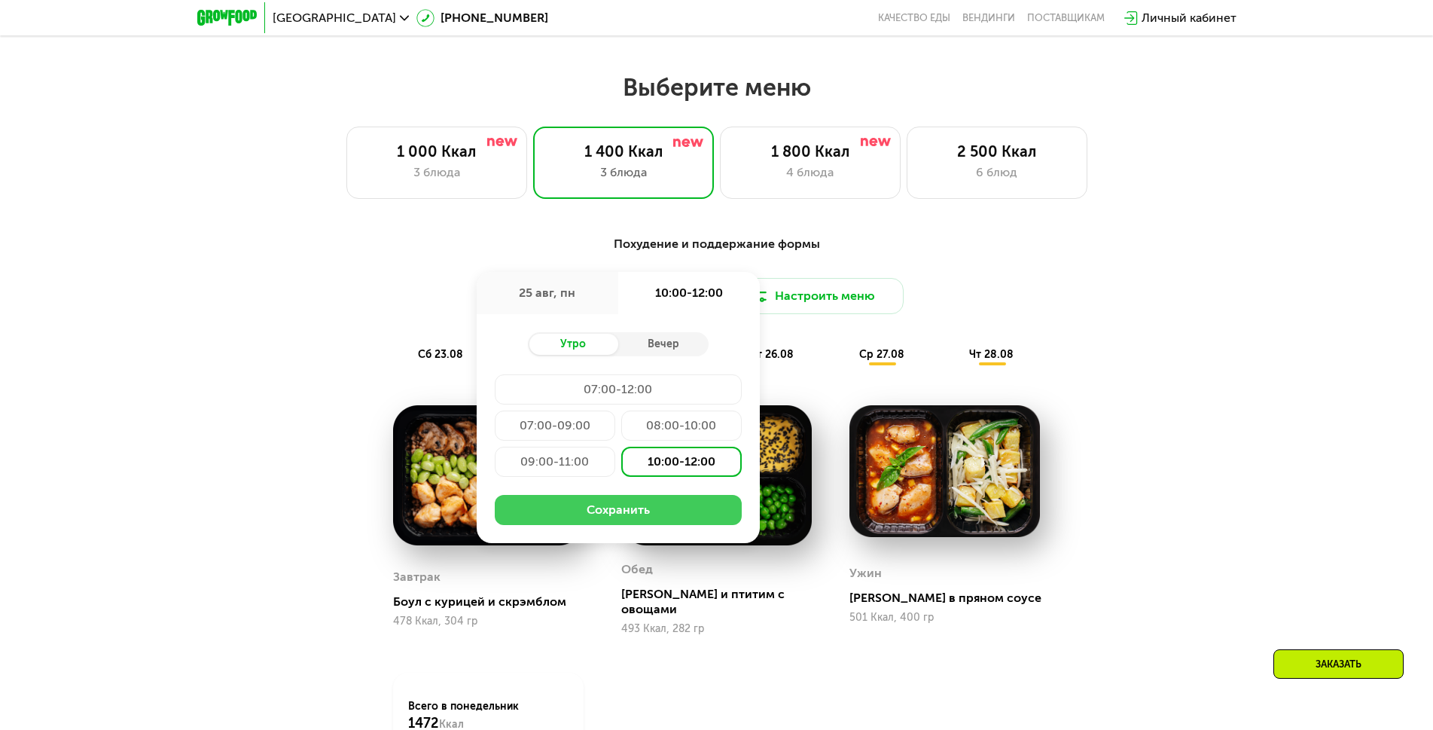
click at [643, 513] on button "Сохранить" at bounding box center [618, 510] width 247 height 30
